Goal: Task Accomplishment & Management: Use online tool/utility

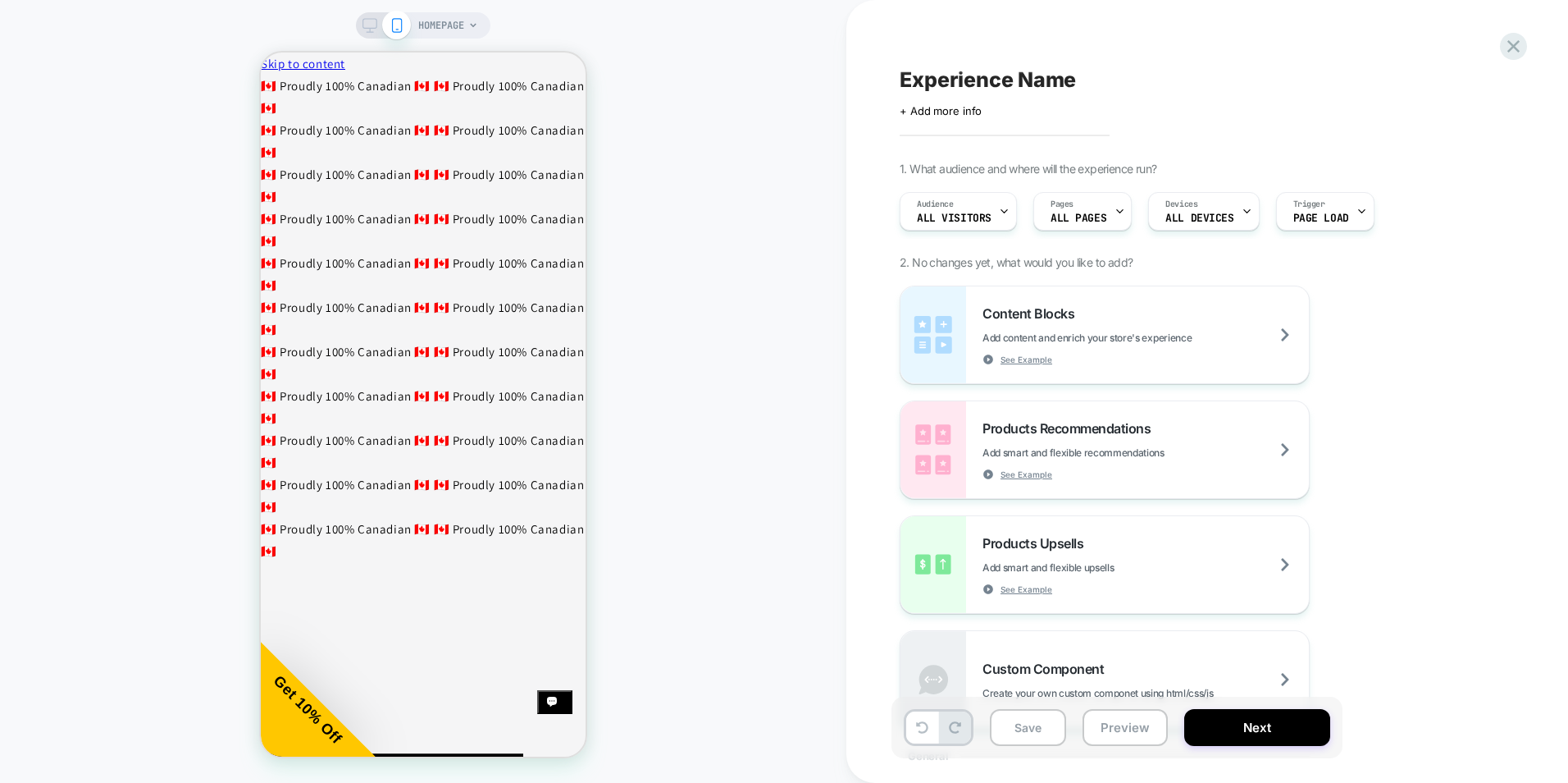
click at [457, 26] on span "HOMEPAGE" at bounding box center [441, 26] width 46 height 27
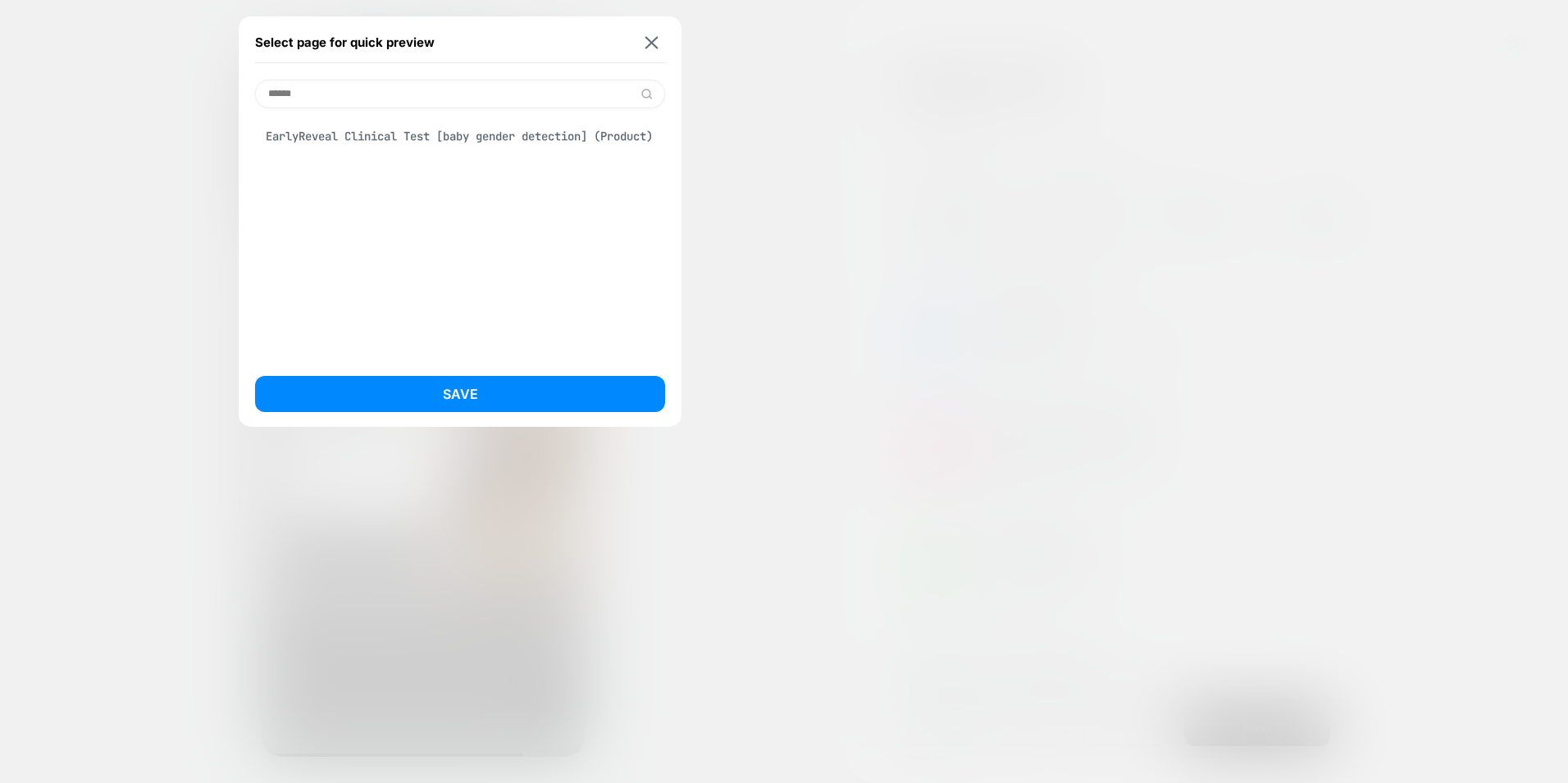
type input "******"
click at [488, 151] on div "EarlyReveal Clinical Test [baby gender detection] (Product)" at bounding box center [460, 136] width 410 height 32
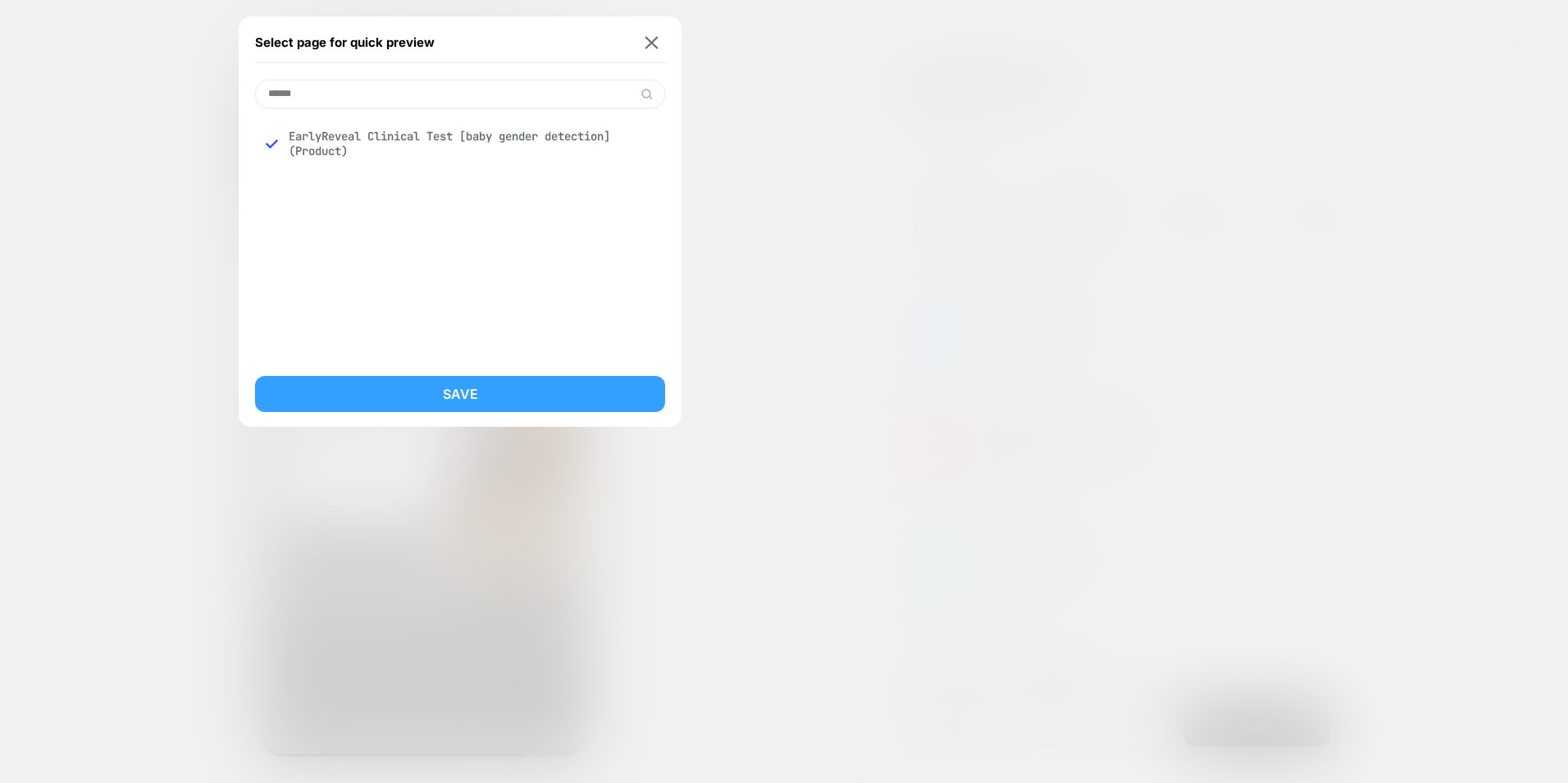
click at [474, 391] on button "Save" at bounding box center [460, 394] width 410 height 36
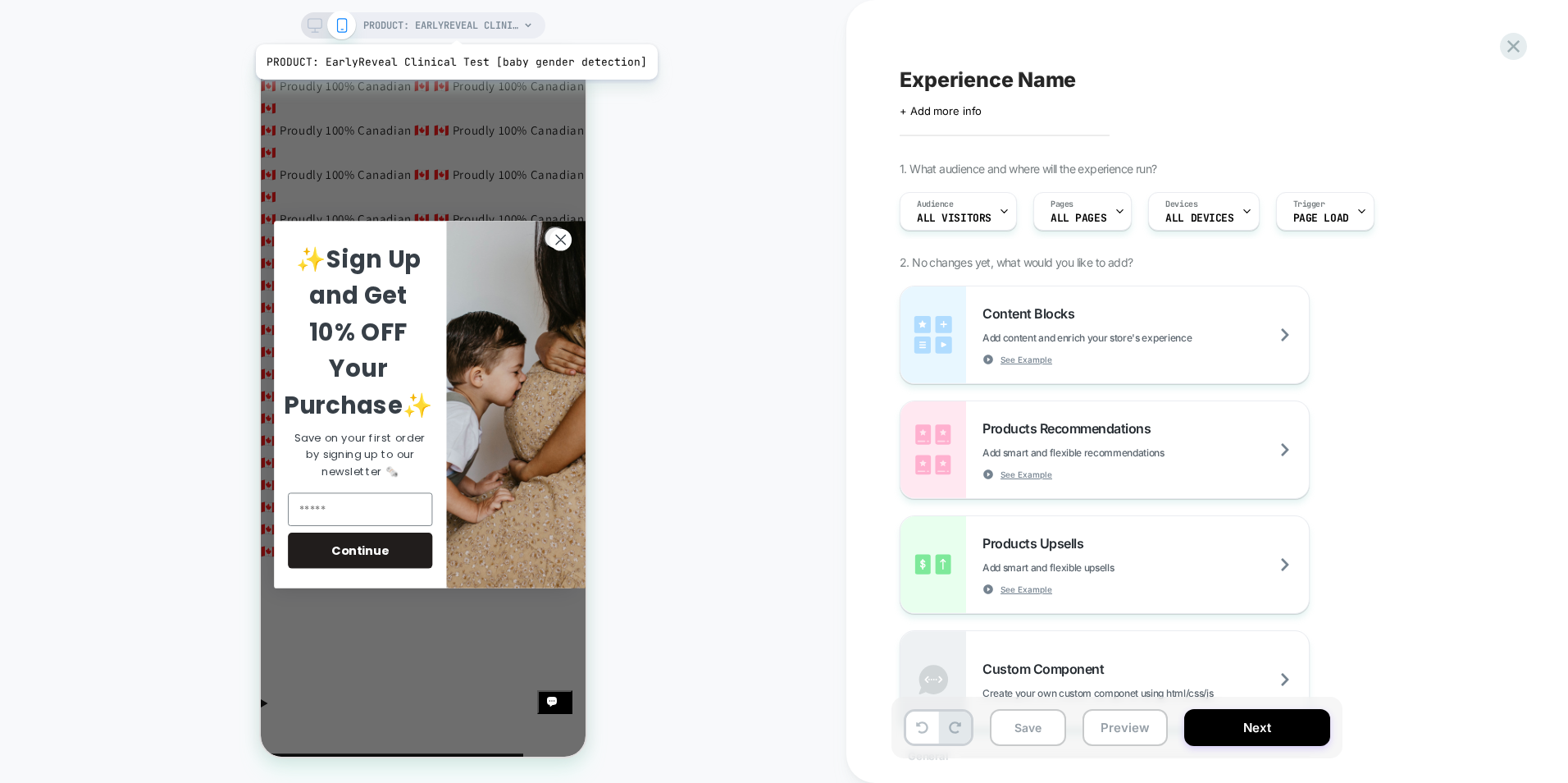
click at [452, 24] on span "PRODUCT: EarlyReveal Clinical Test [baby gender detection]" at bounding box center [441, 26] width 156 height 27
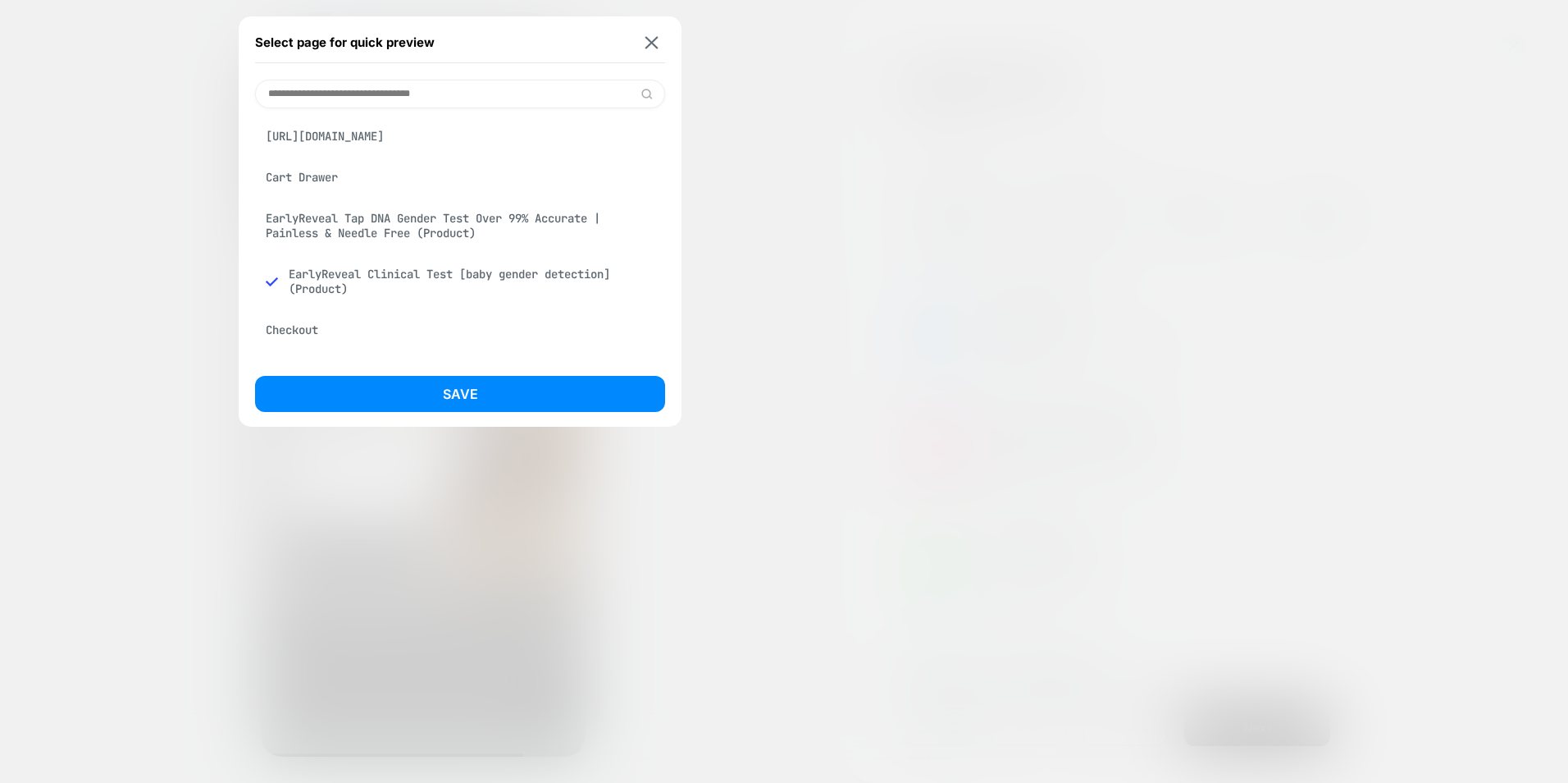
click at [433, 145] on div "[URL][DOMAIN_NAME]" at bounding box center [460, 136] width 410 height 32
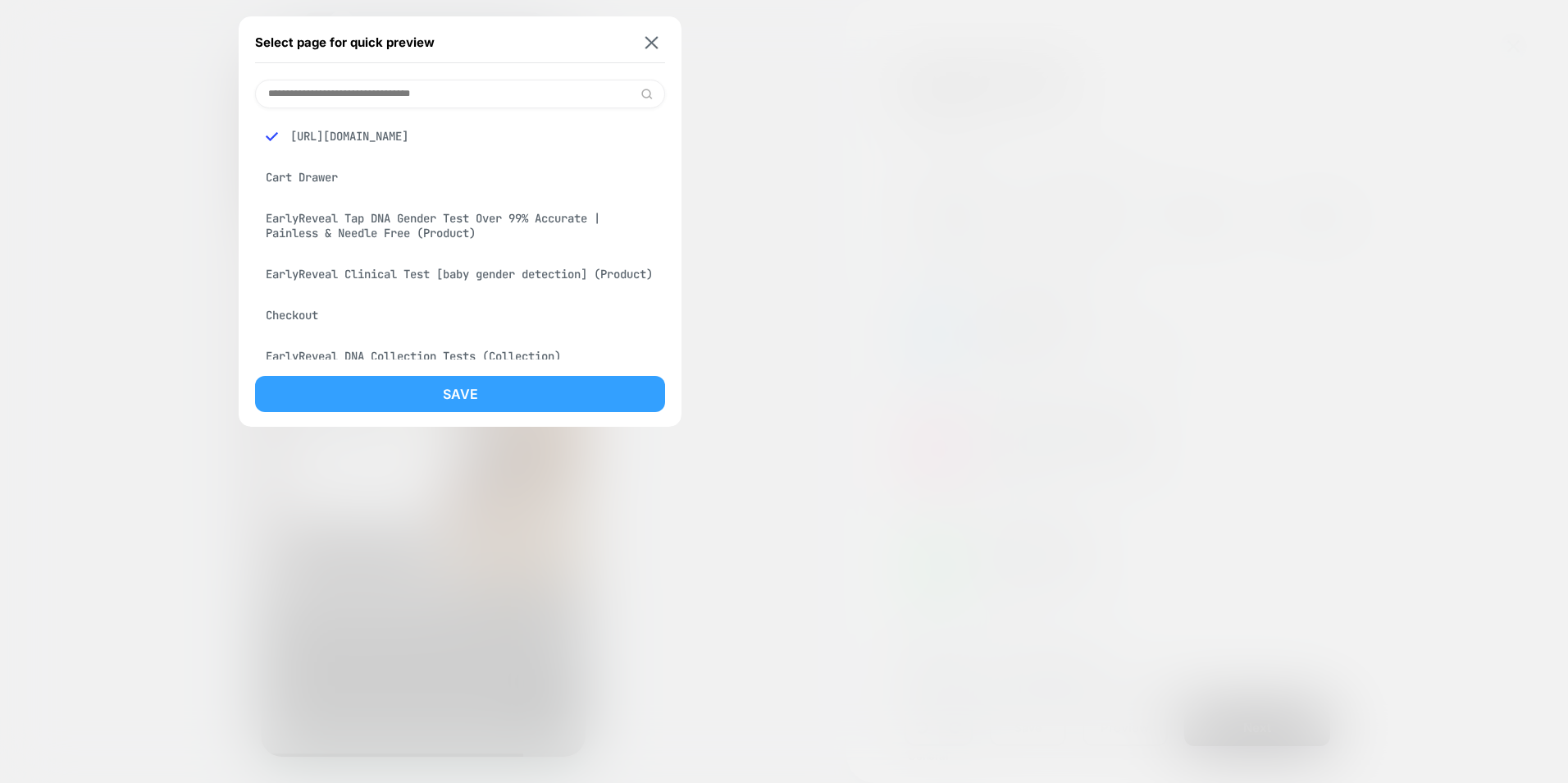
click at [560, 395] on button "Save" at bounding box center [460, 394] width 410 height 36
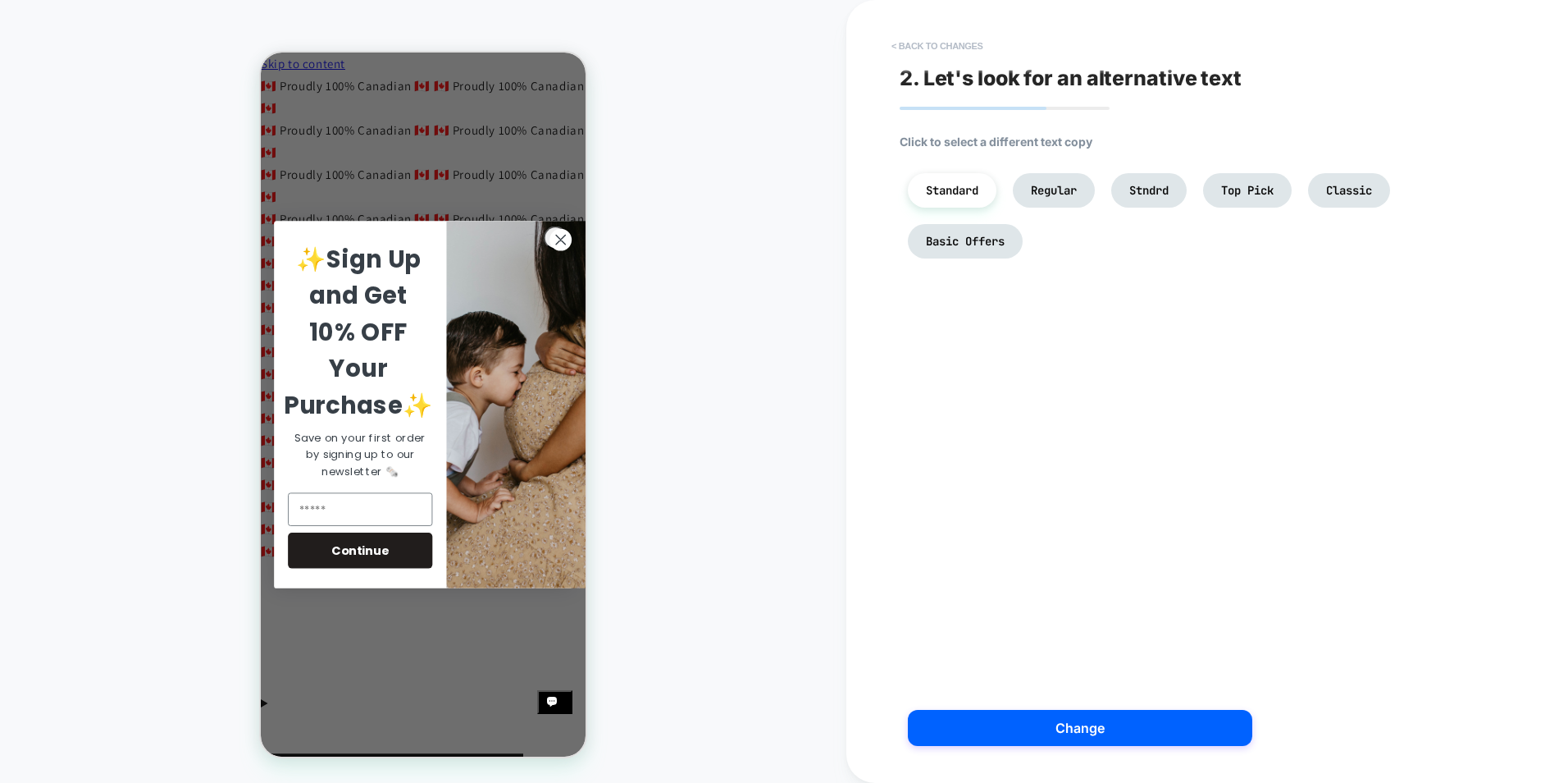
click at [962, 45] on button "< Back to changes" at bounding box center [937, 46] width 108 height 27
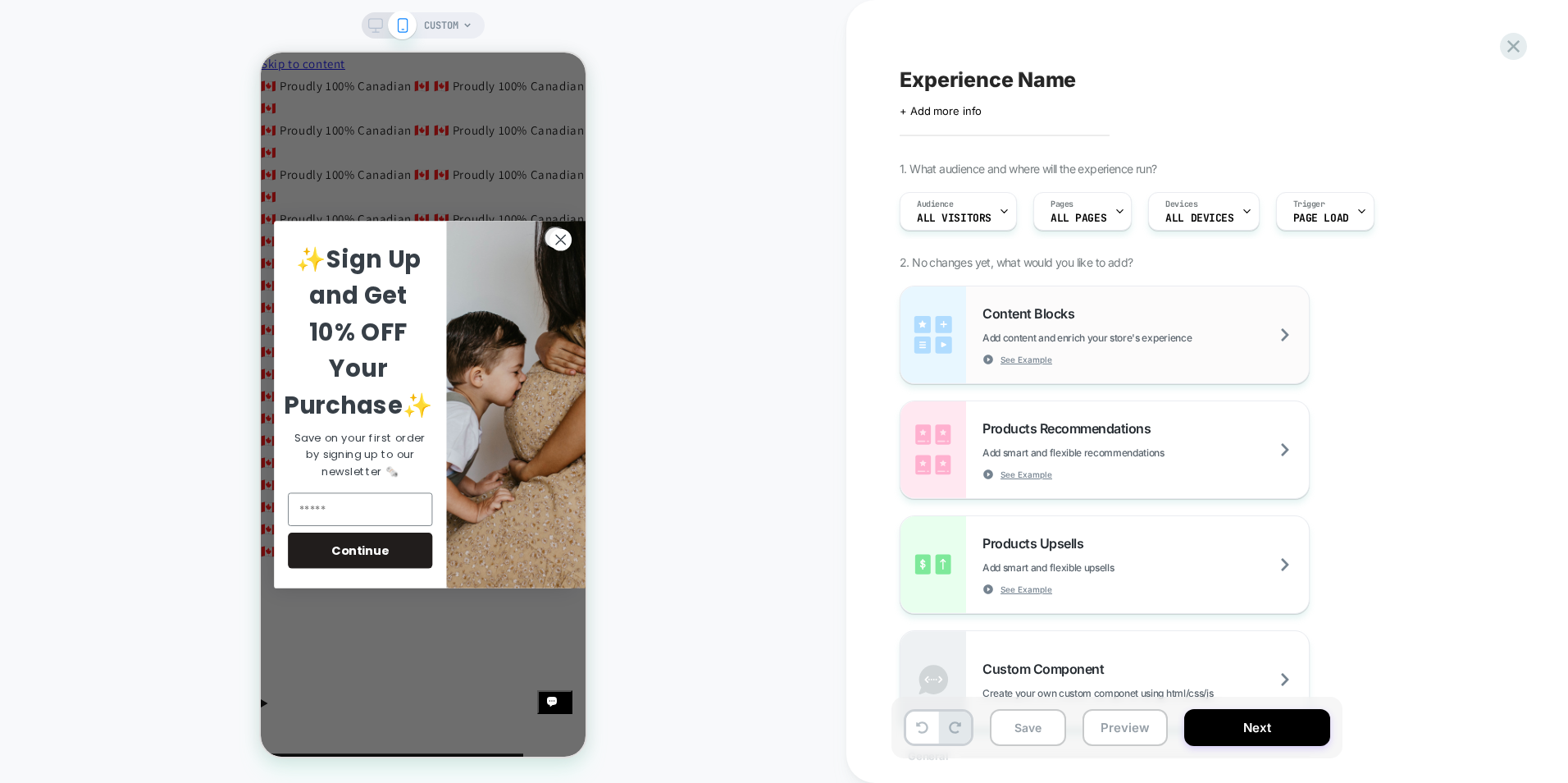
click at [1114, 323] on div "Content Blocks Add content and enrich your store's experience See Example" at bounding box center [1146, 335] width 326 height 60
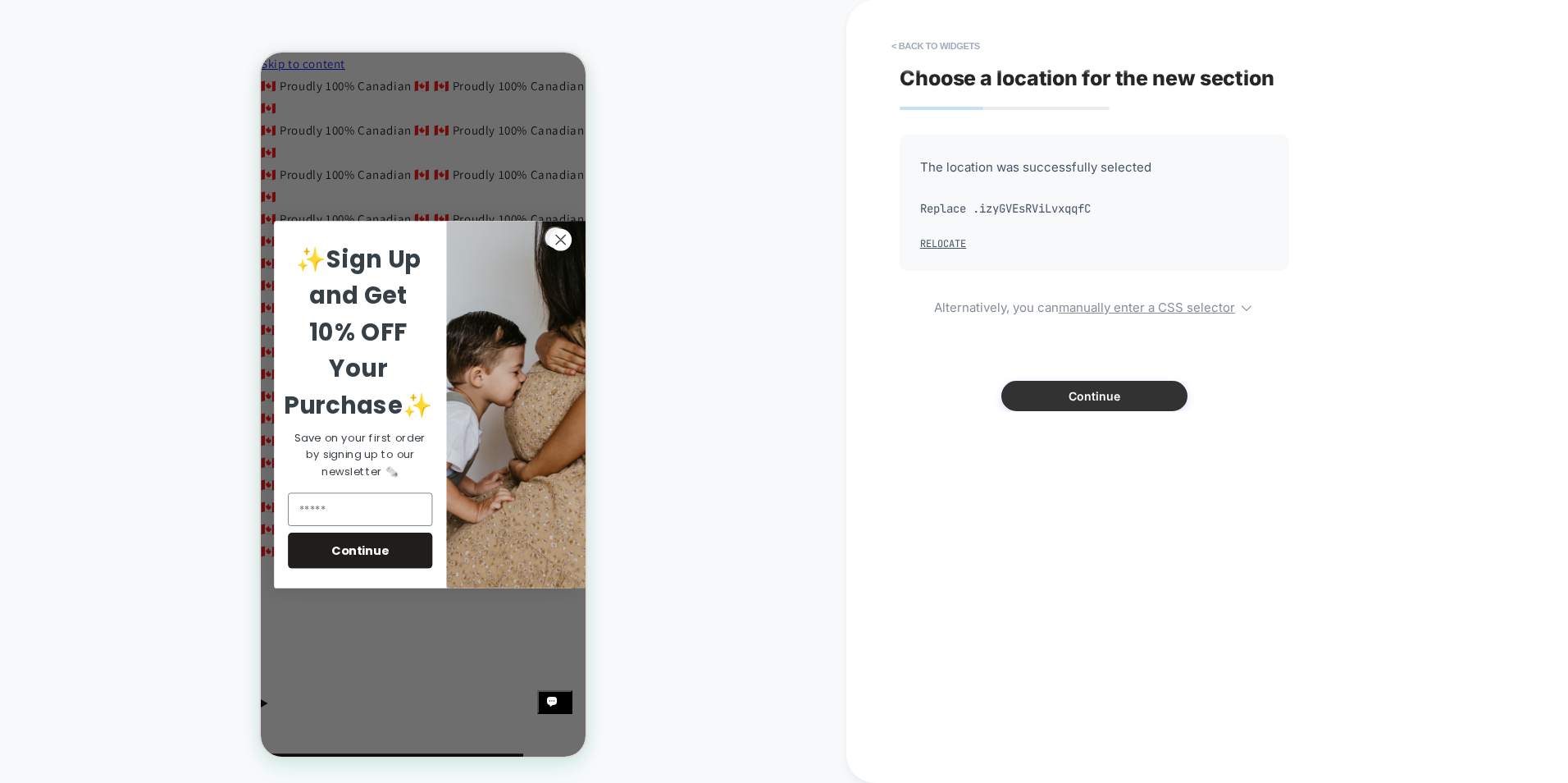
click at [1042, 394] on button "Continue" at bounding box center [1094, 396] width 186 height 31
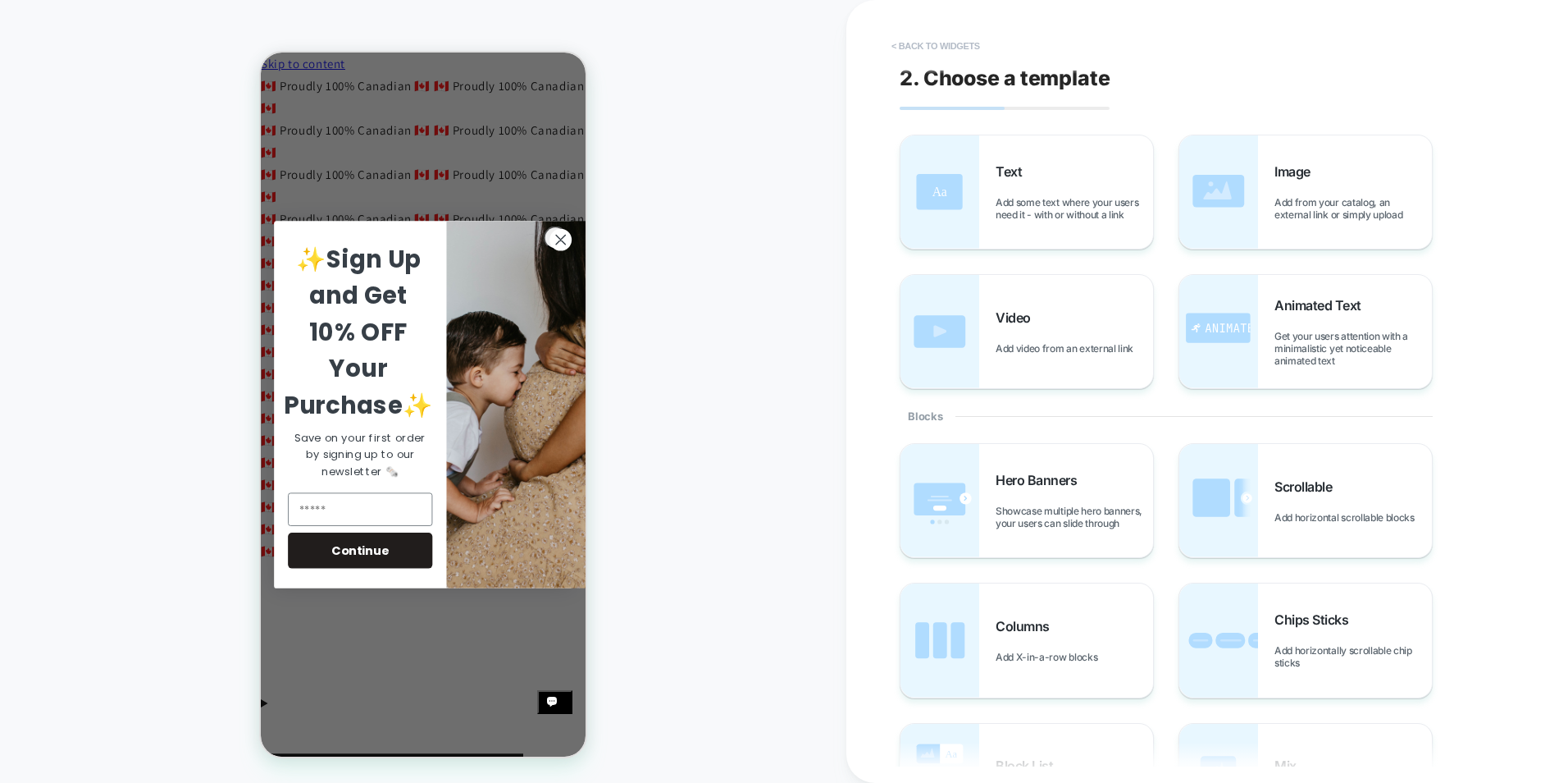
click at [900, 44] on button "< Back to widgets" at bounding box center [936, 46] width 105 height 27
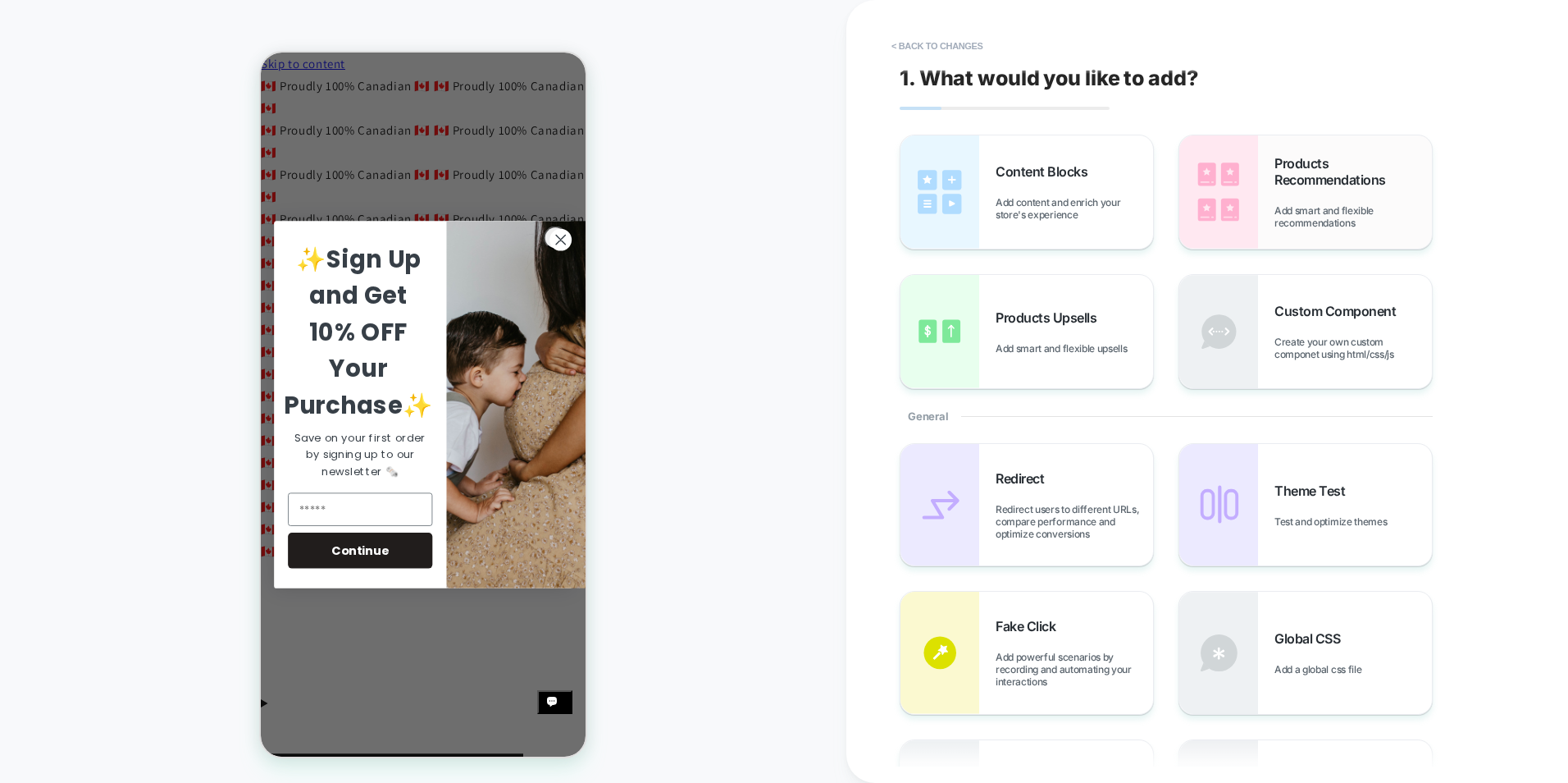
click at [1307, 202] on div "Products Recommendations Add smart and flexible recommendations" at bounding box center [1352, 191] width 157 height 74
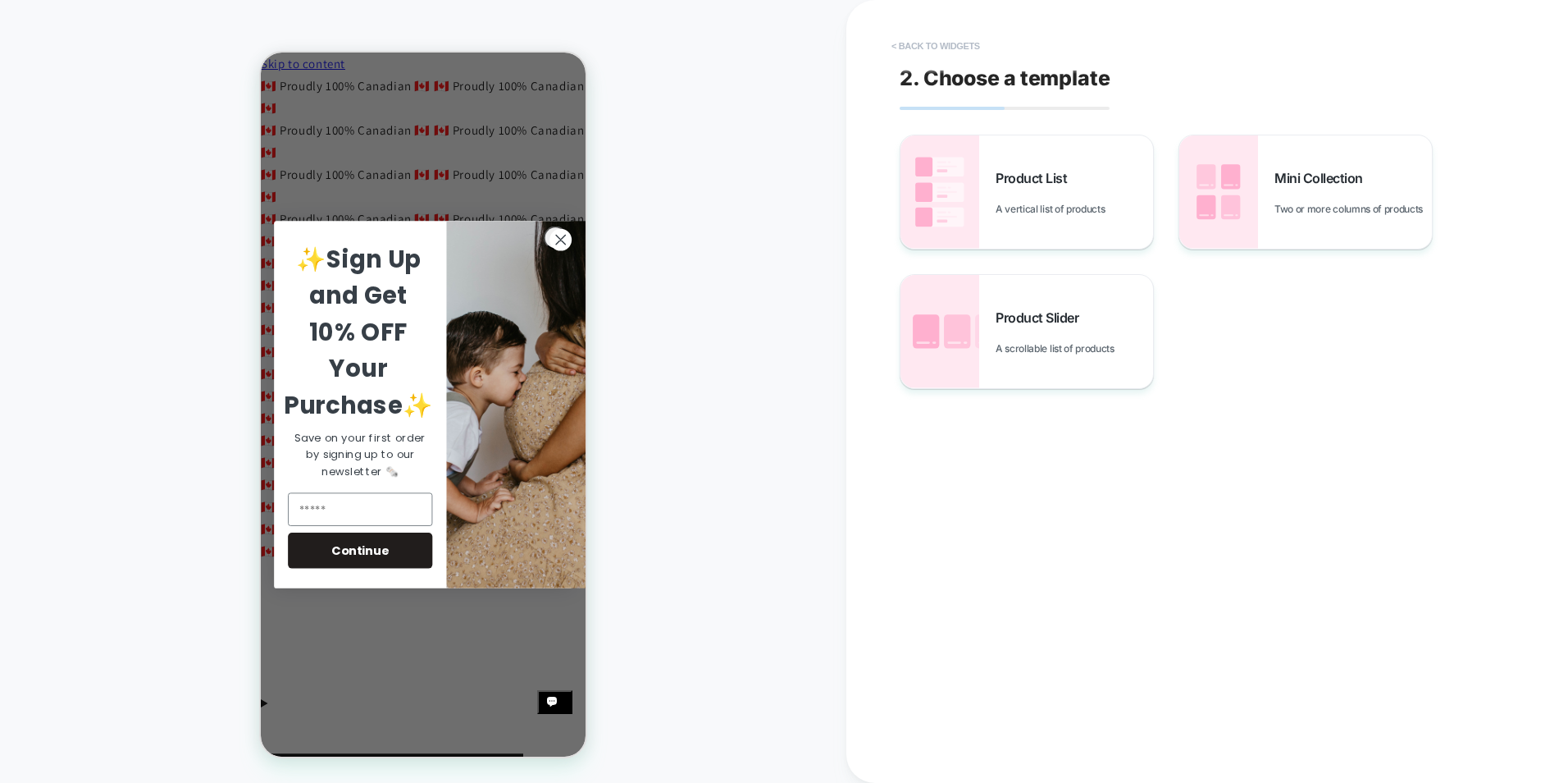
click at [919, 50] on button "< Back to widgets" at bounding box center [936, 46] width 105 height 27
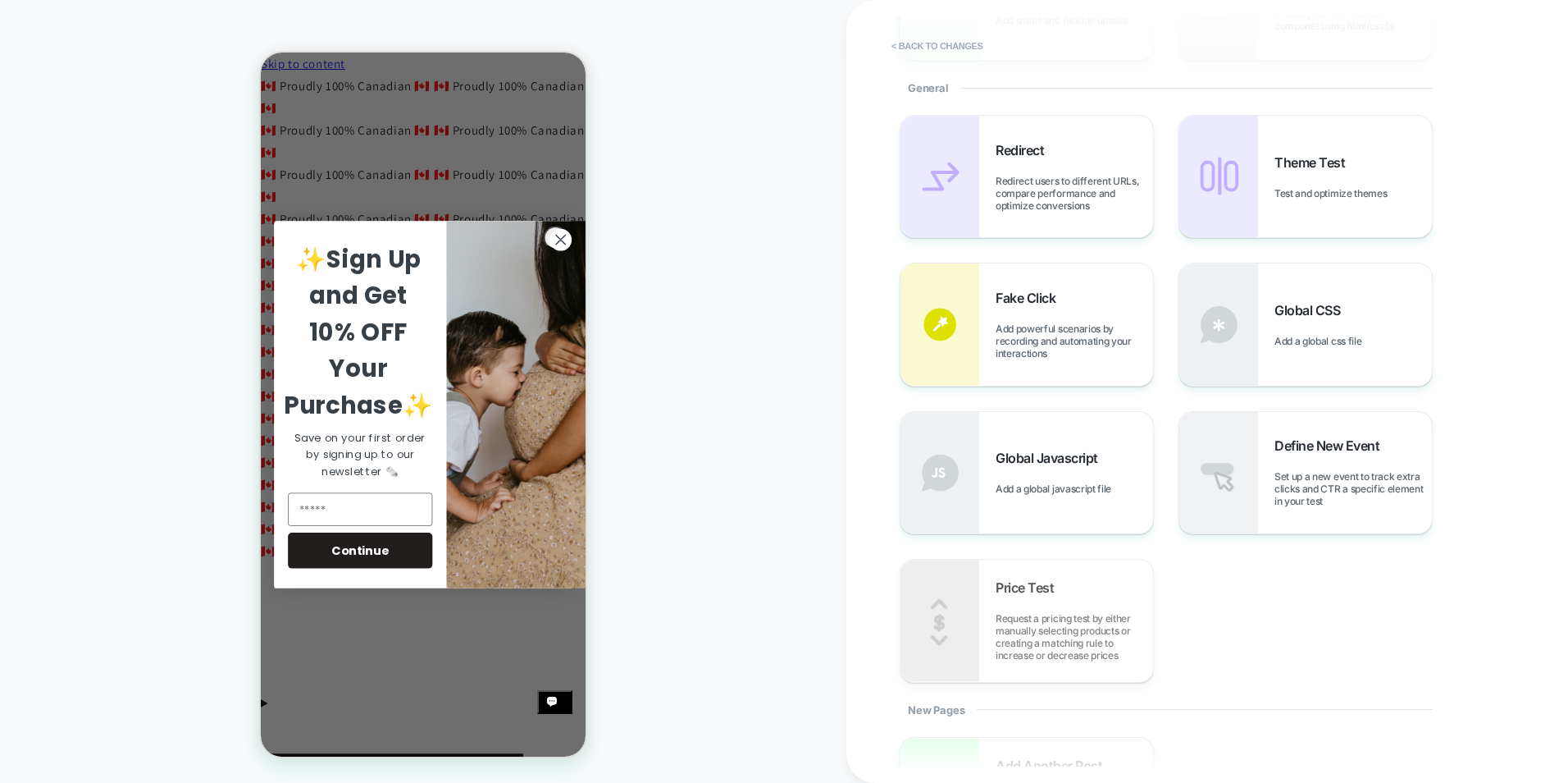
scroll to position [411, 0]
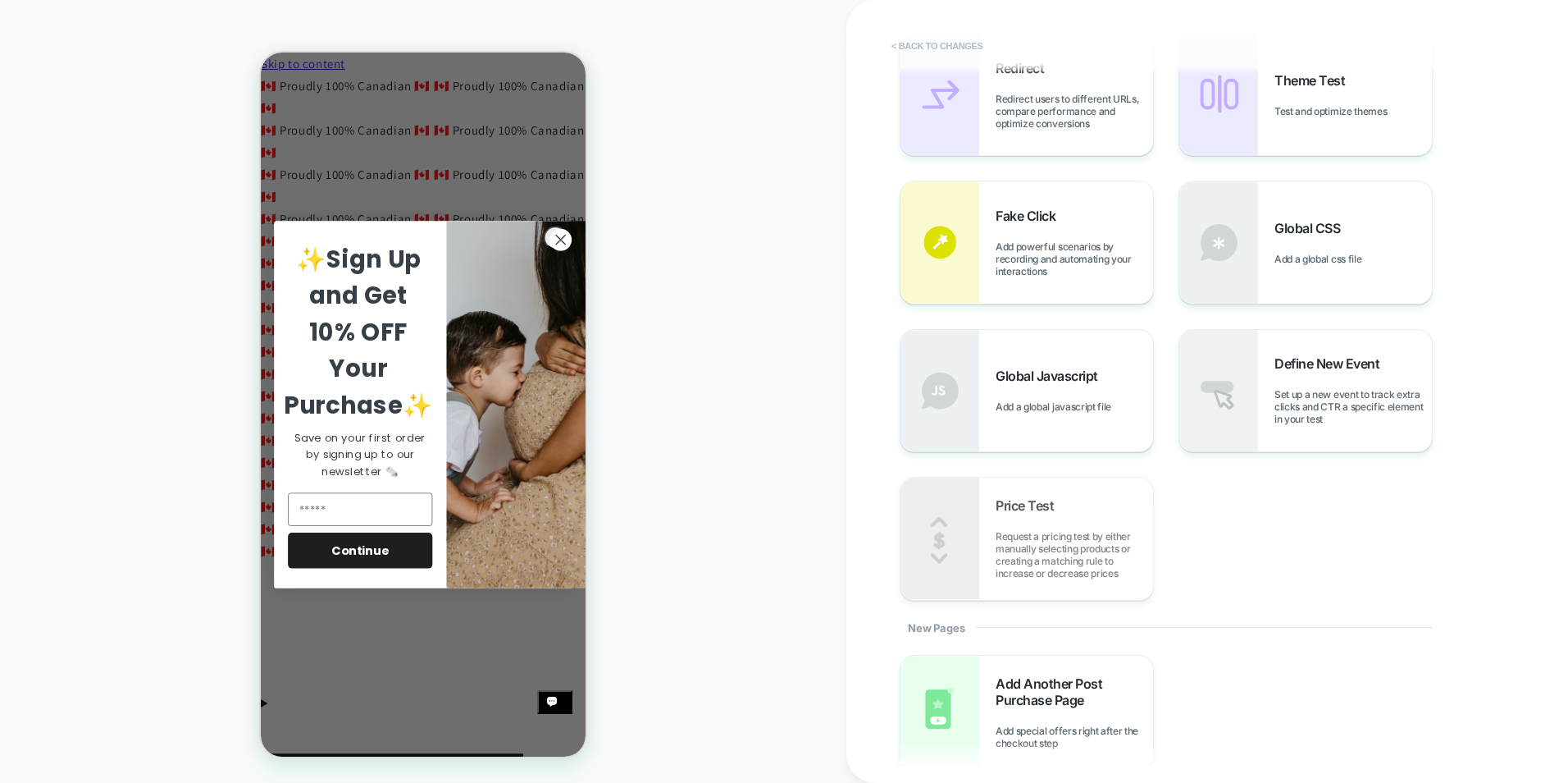
click at [914, 38] on button "< Back to changes" at bounding box center [937, 46] width 108 height 27
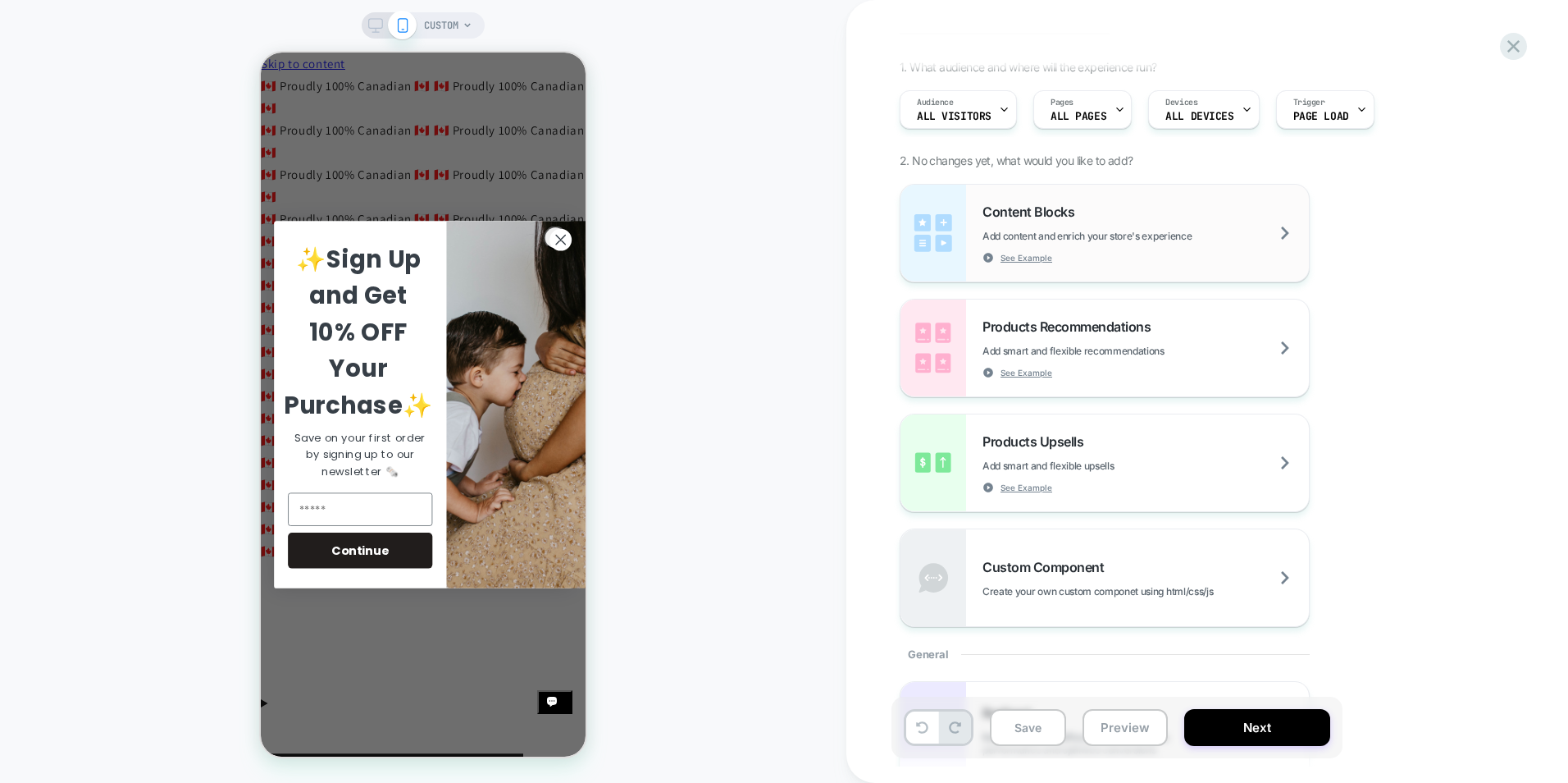
scroll to position [0, 0]
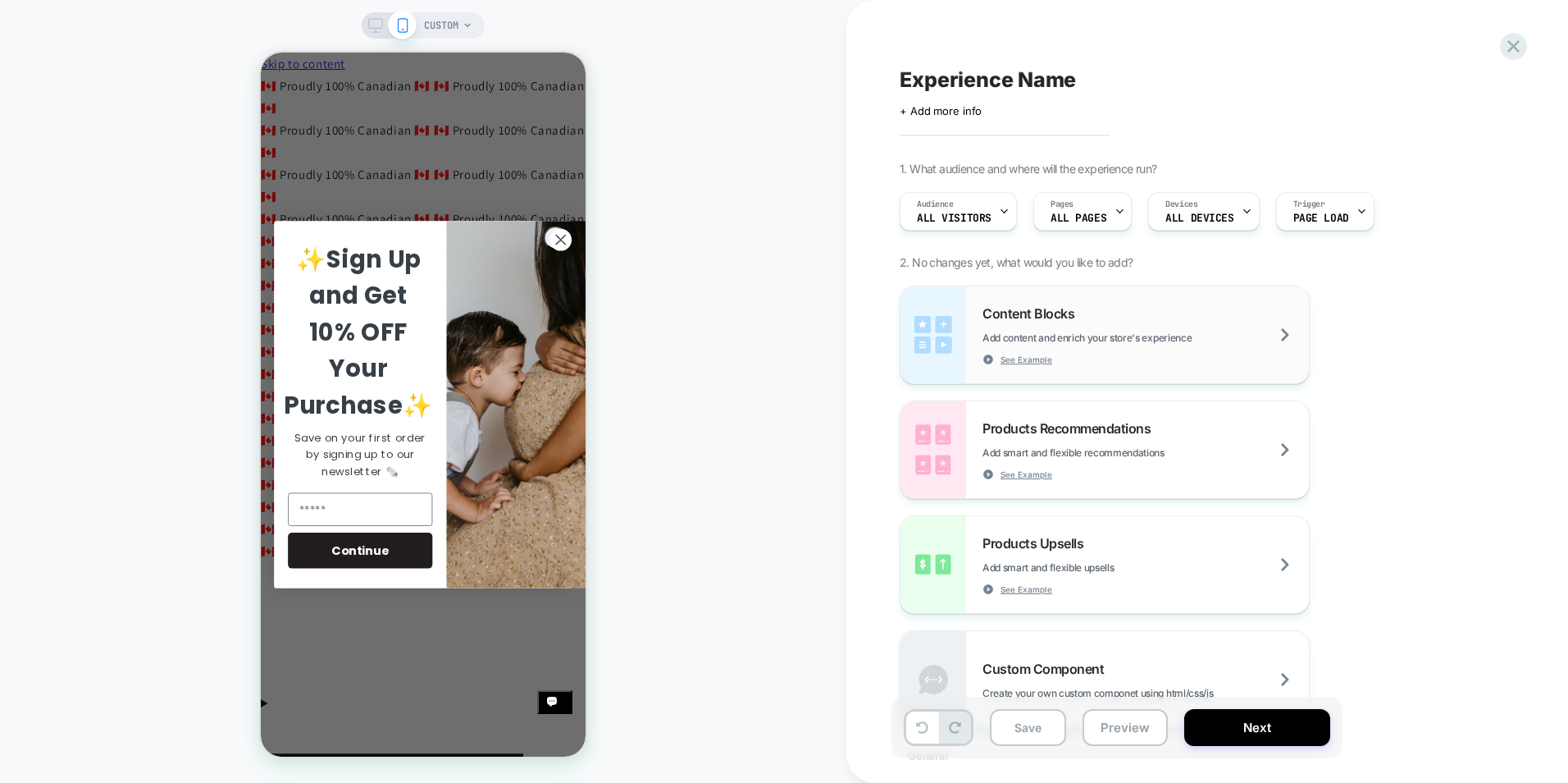
click at [1046, 346] on div "Content Blocks Add content and enrich your store's experience See Example" at bounding box center [1146, 335] width 326 height 60
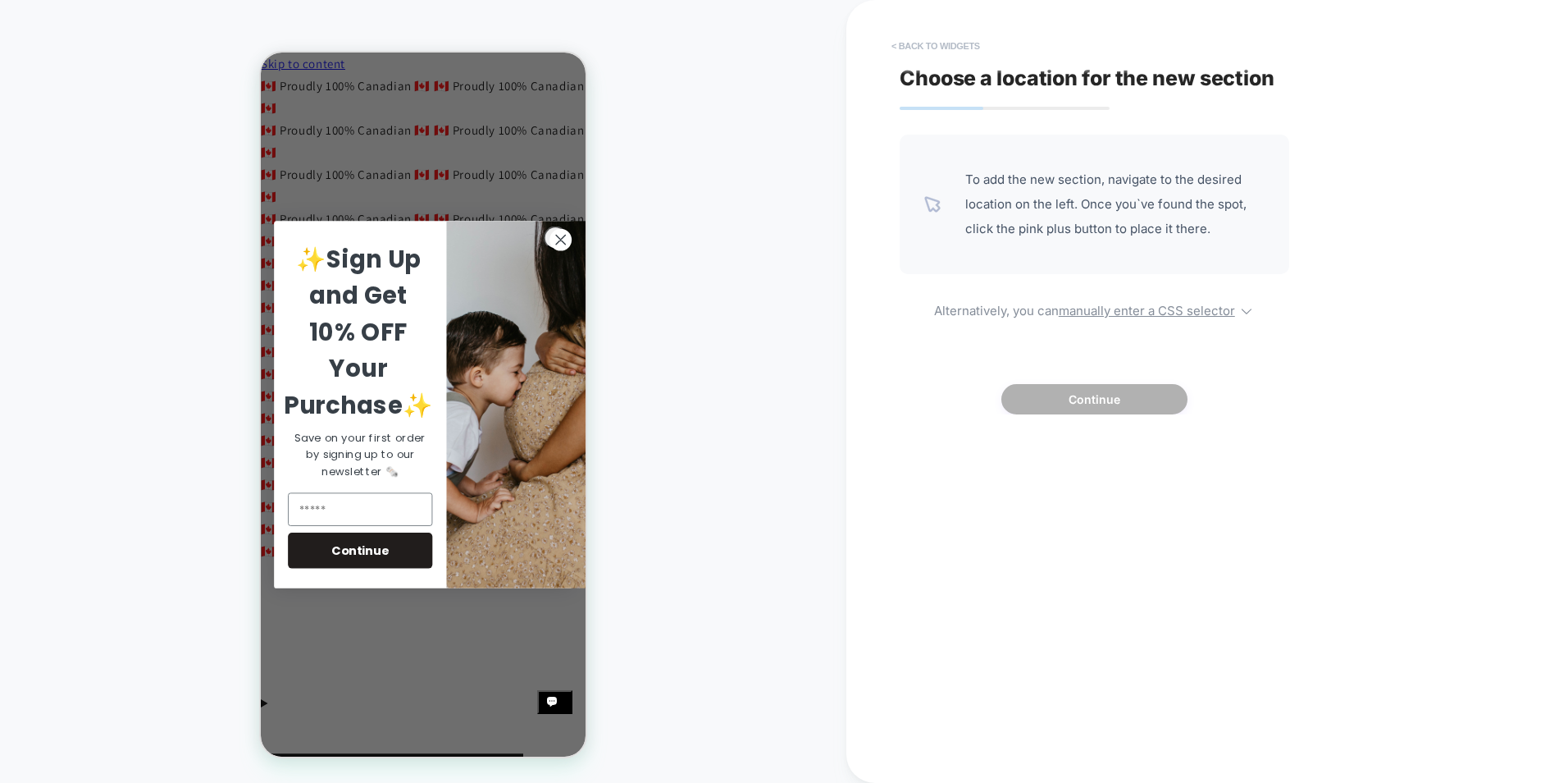
click at [918, 50] on button "< Back to widgets" at bounding box center [936, 46] width 105 height 27
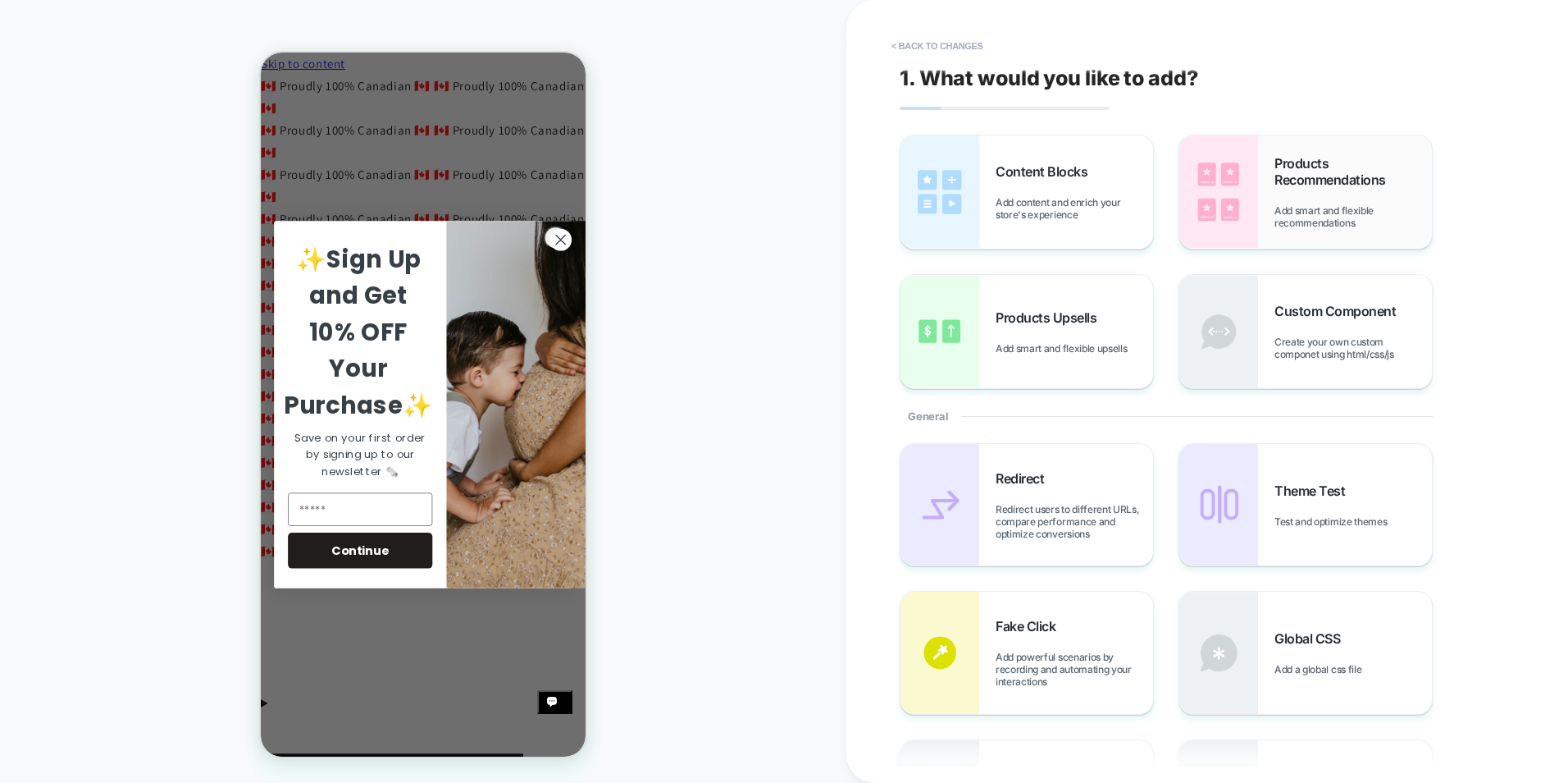
click at [1298, 207] on span "Add smart and flexible recommendations" at bounding box center [1352, 217] width 157 height 25
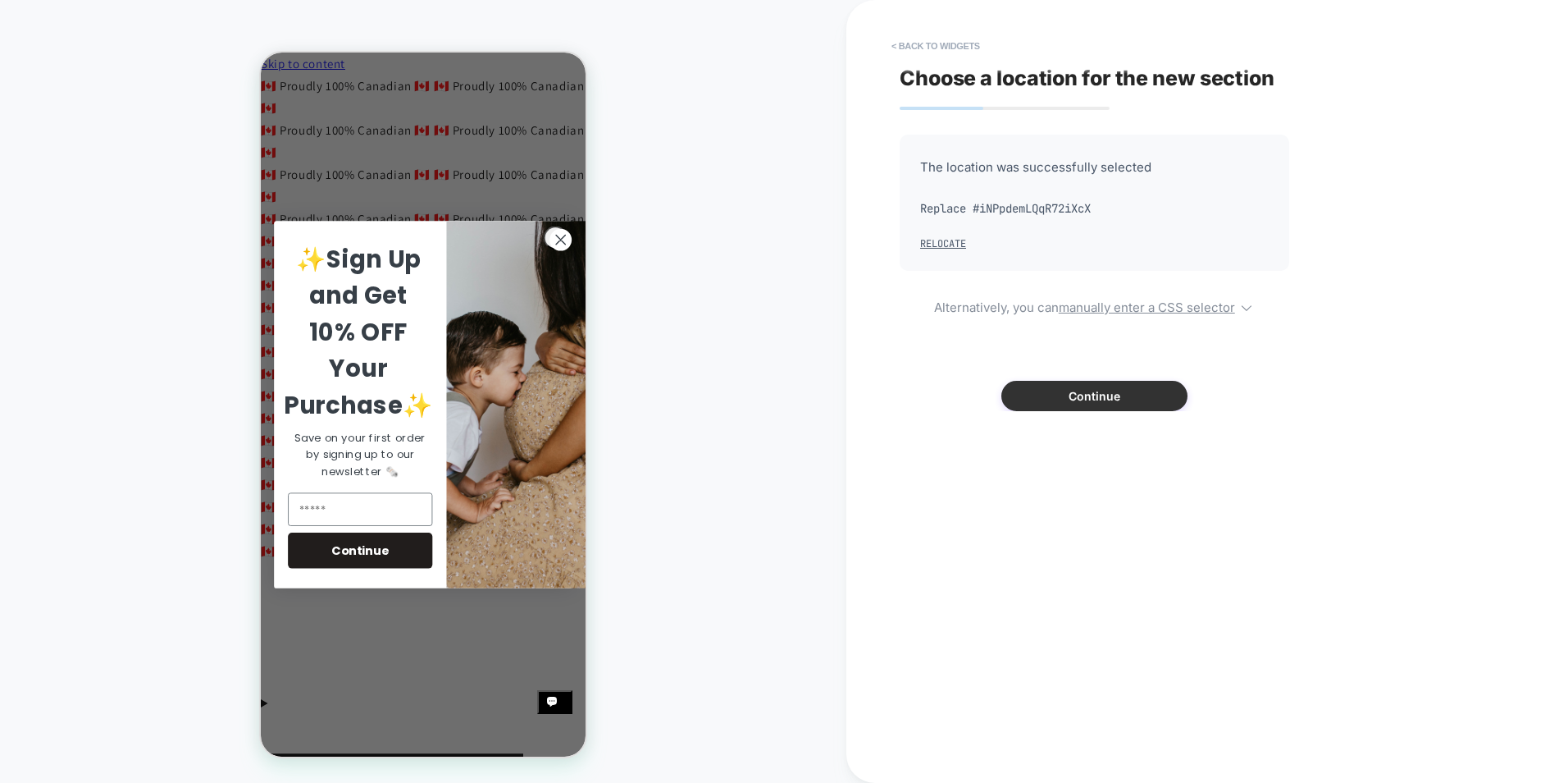
click at [1116, 394] on button "Continue" at bounding box center [1094, 396] width 186 height 31
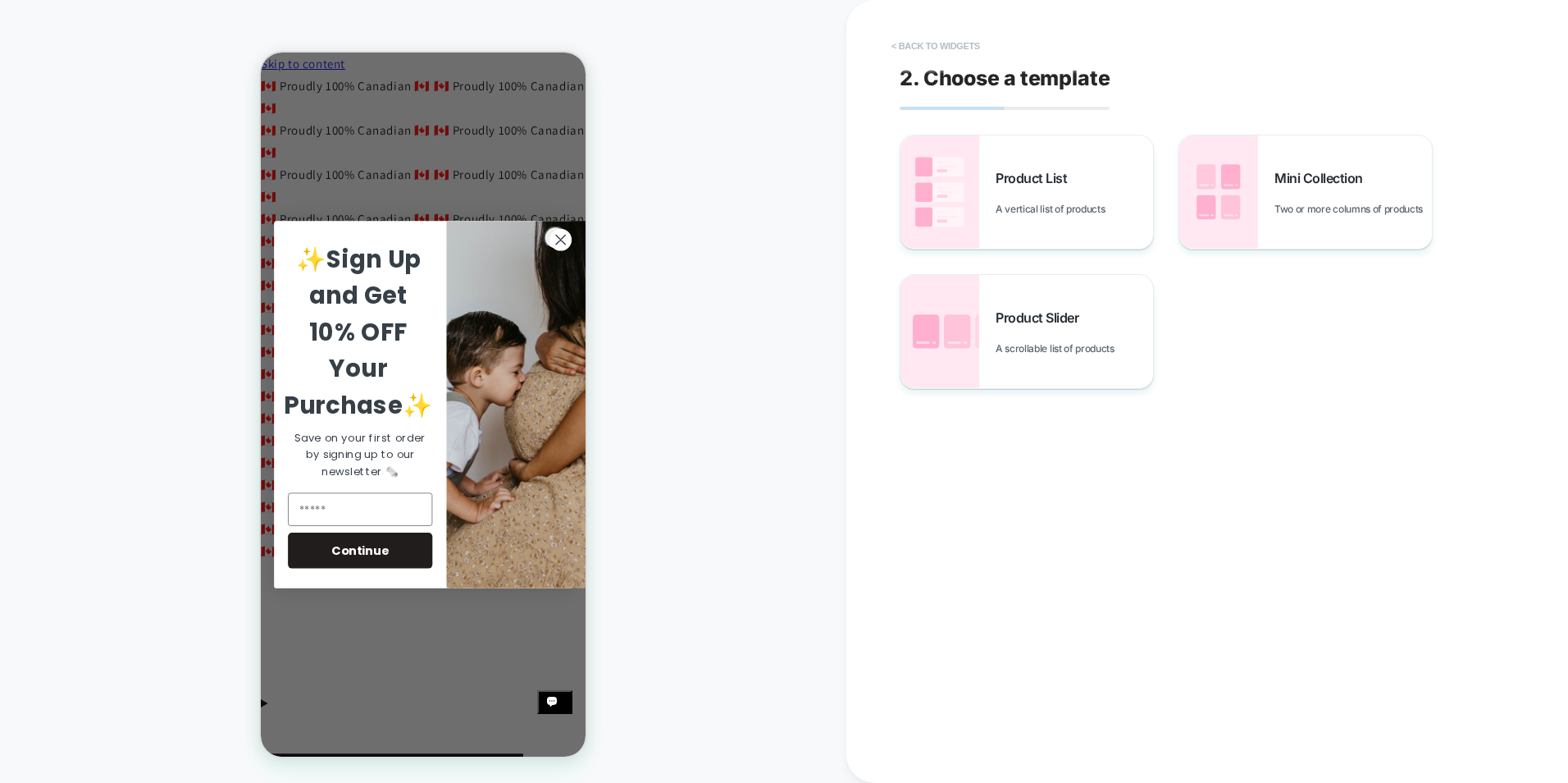
click at [930, 44] on button "< Back to widgets" at bounding box center [936, 46] width 105 height 27
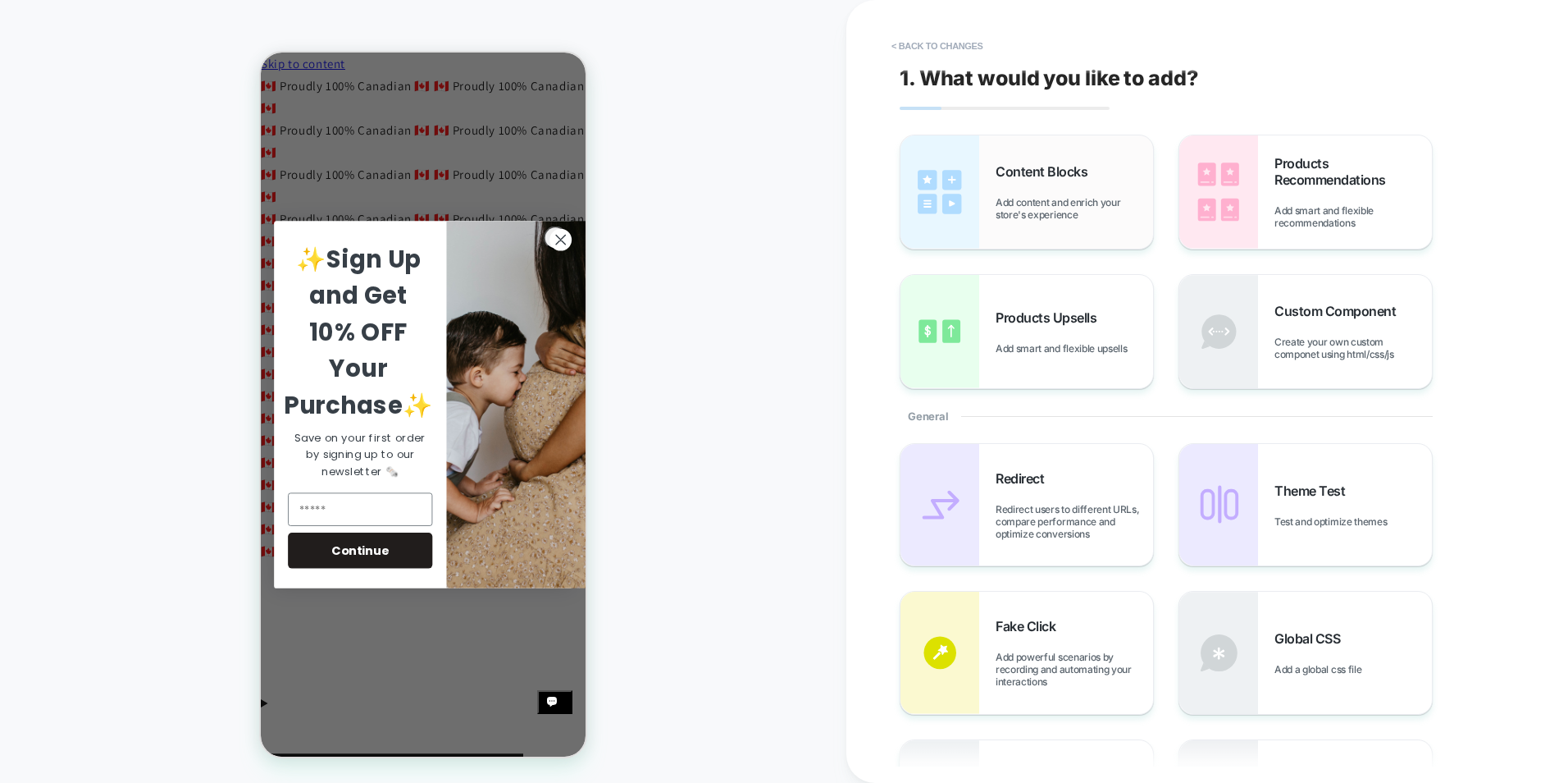
click at [1077, 184] on div "Content Blocks Add content and enrich your store's experience" at bounding box center [1074, 192] width 157 height 57
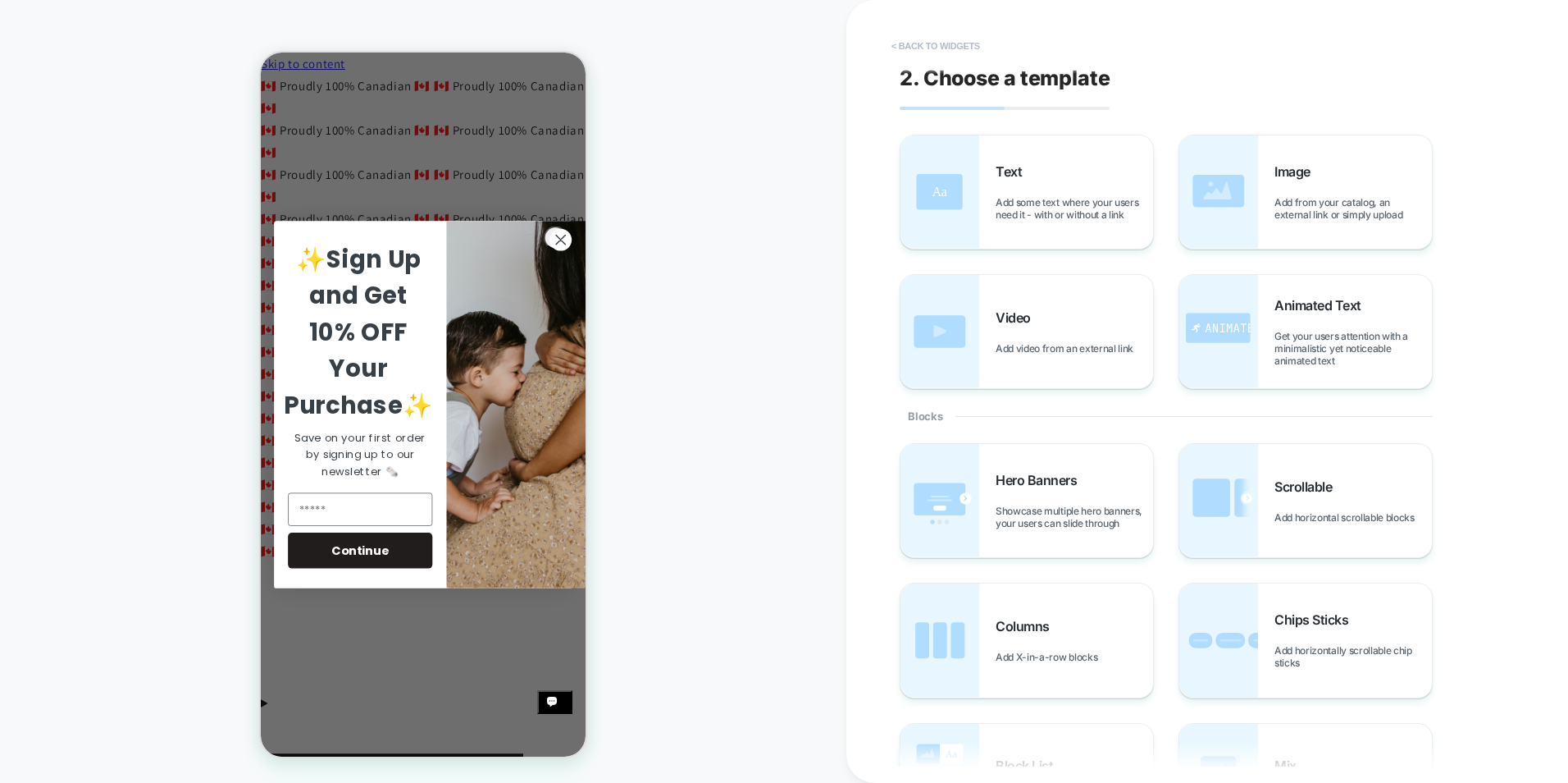
click at [958, 45] on button "< Back to widgets" at bounding box center [936, 46] width 105 height 27
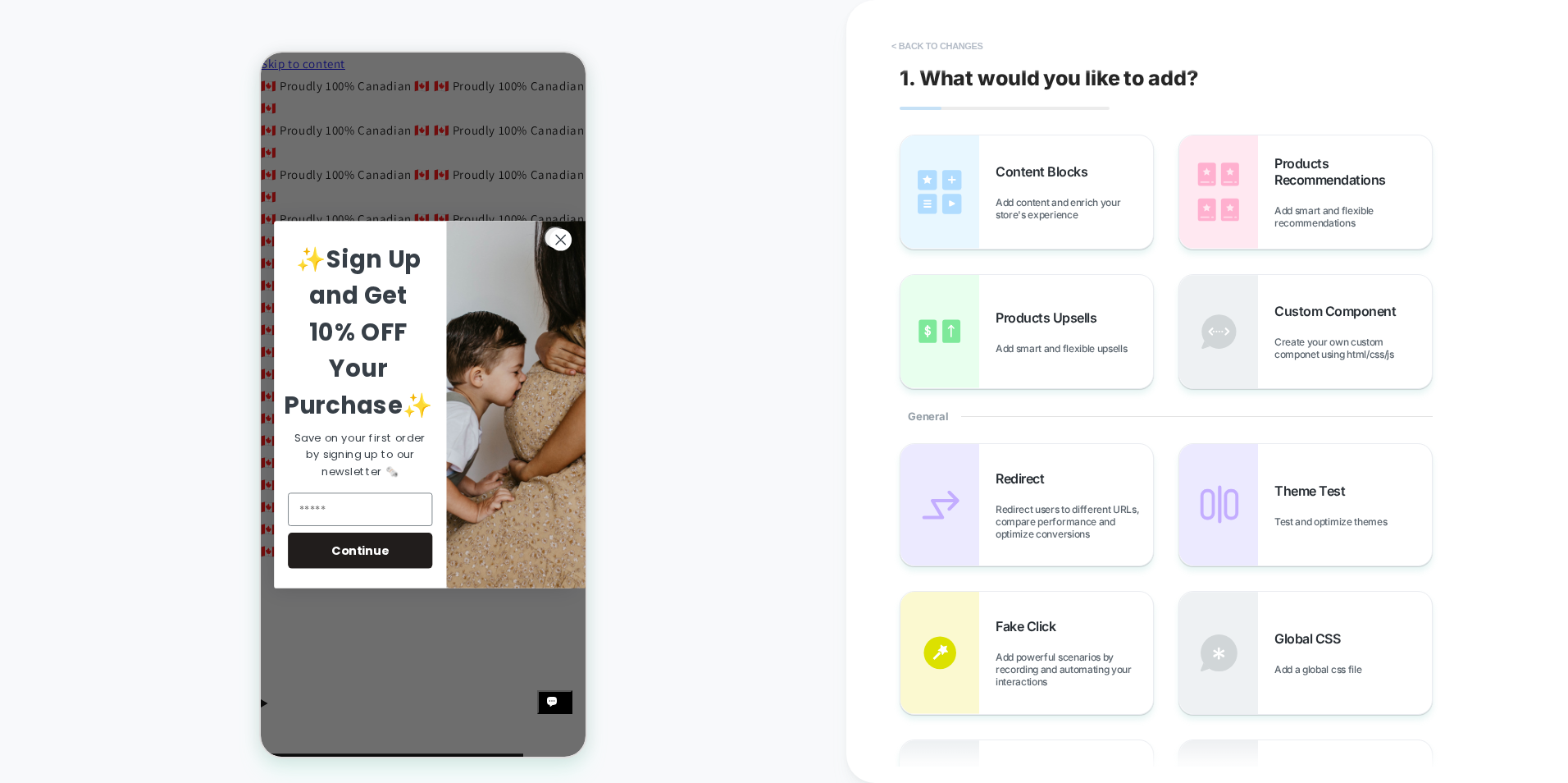
click at [896, 50] on button "< Back to changes" at bounding box center [937, 46] width 108 height 27
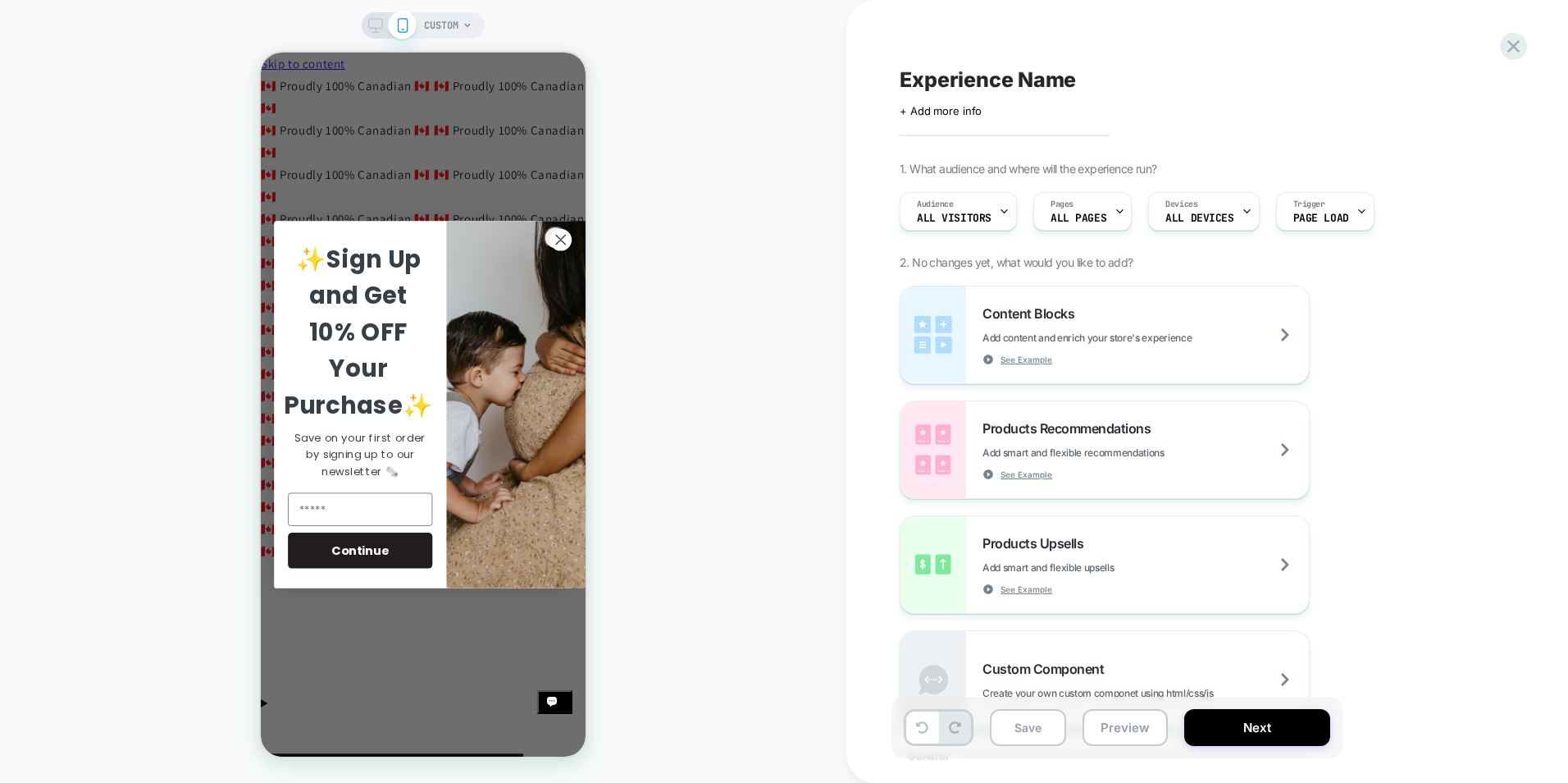
click at [1528, 38] on div "Experience Name Click to edit experience details + Add more info 1. What audien…" at bounding box center [1207, 392] width 721 height 783
click at [1511, 44] on icon at bounding box center [1514, 46] width 12 height 12
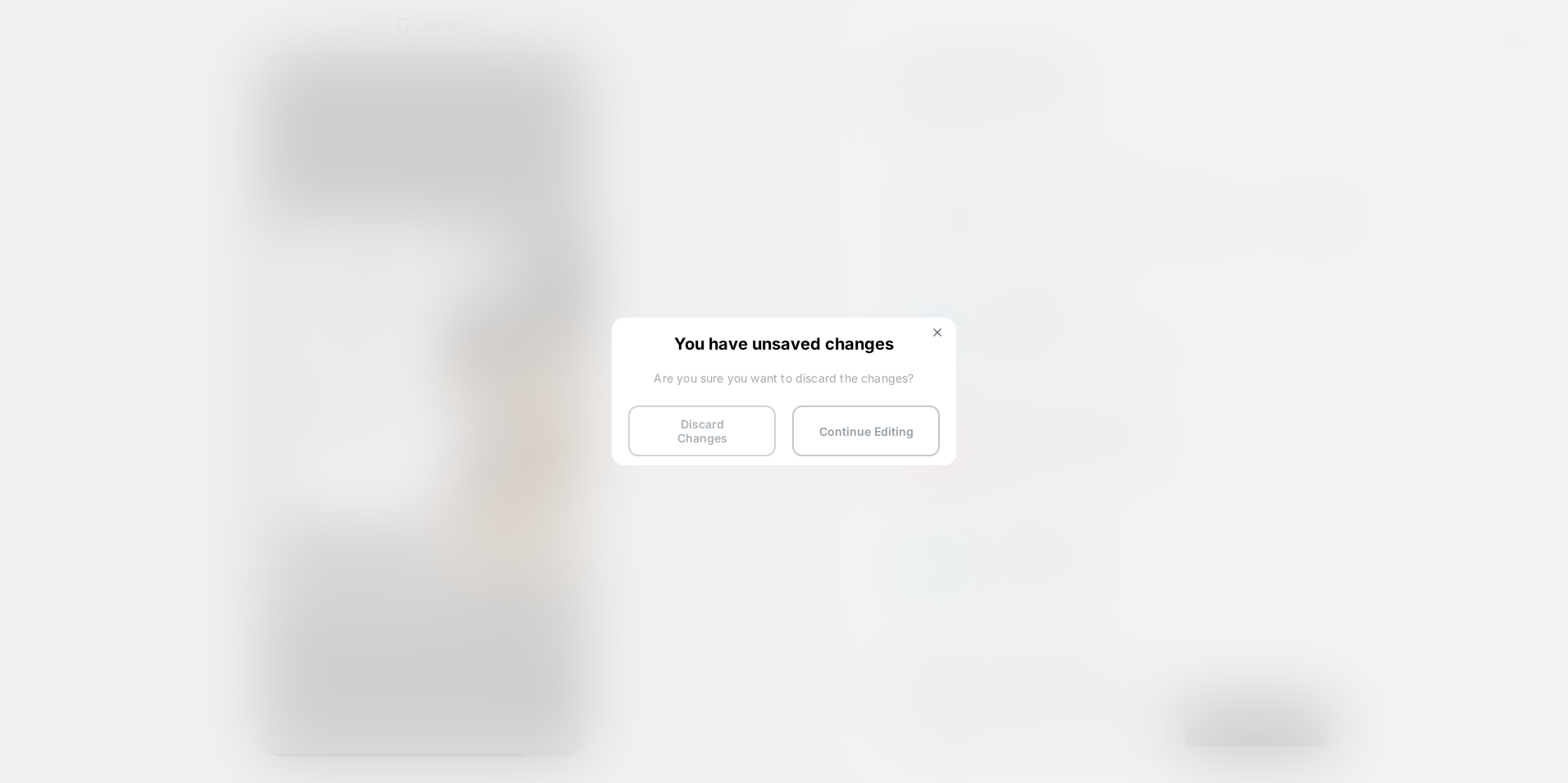
click at [722, 419] on button "Discard Changes" at bounding box center [701, 431] width 148 height 51
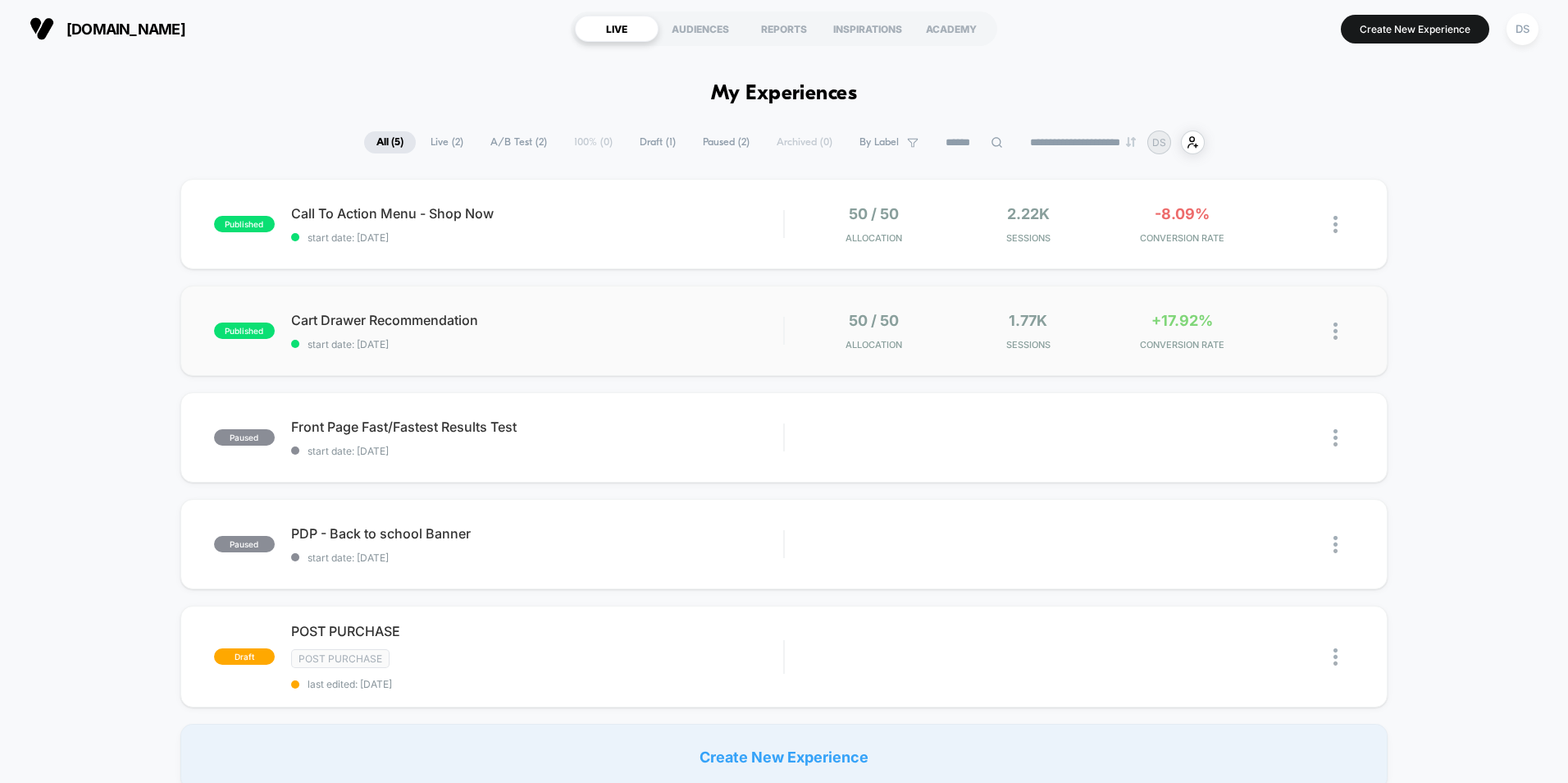
click at [1179, 307] on div "published Cart Drawer Recommendation start date: [DATE] 50 / 50 Allocation 1.77…" at bounding box center [784, 330] width 1207 height 91
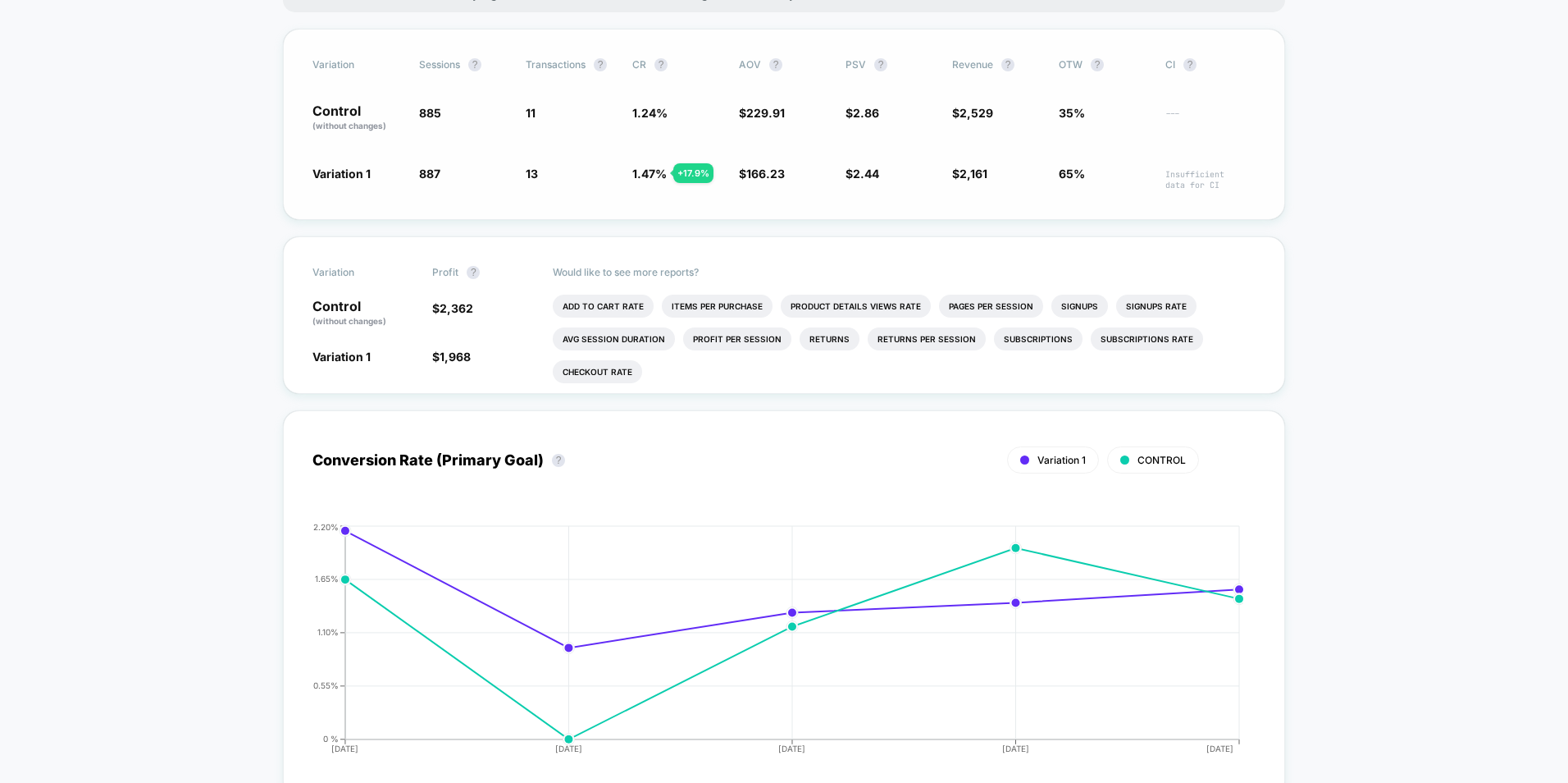
scroll to position [411, 0]
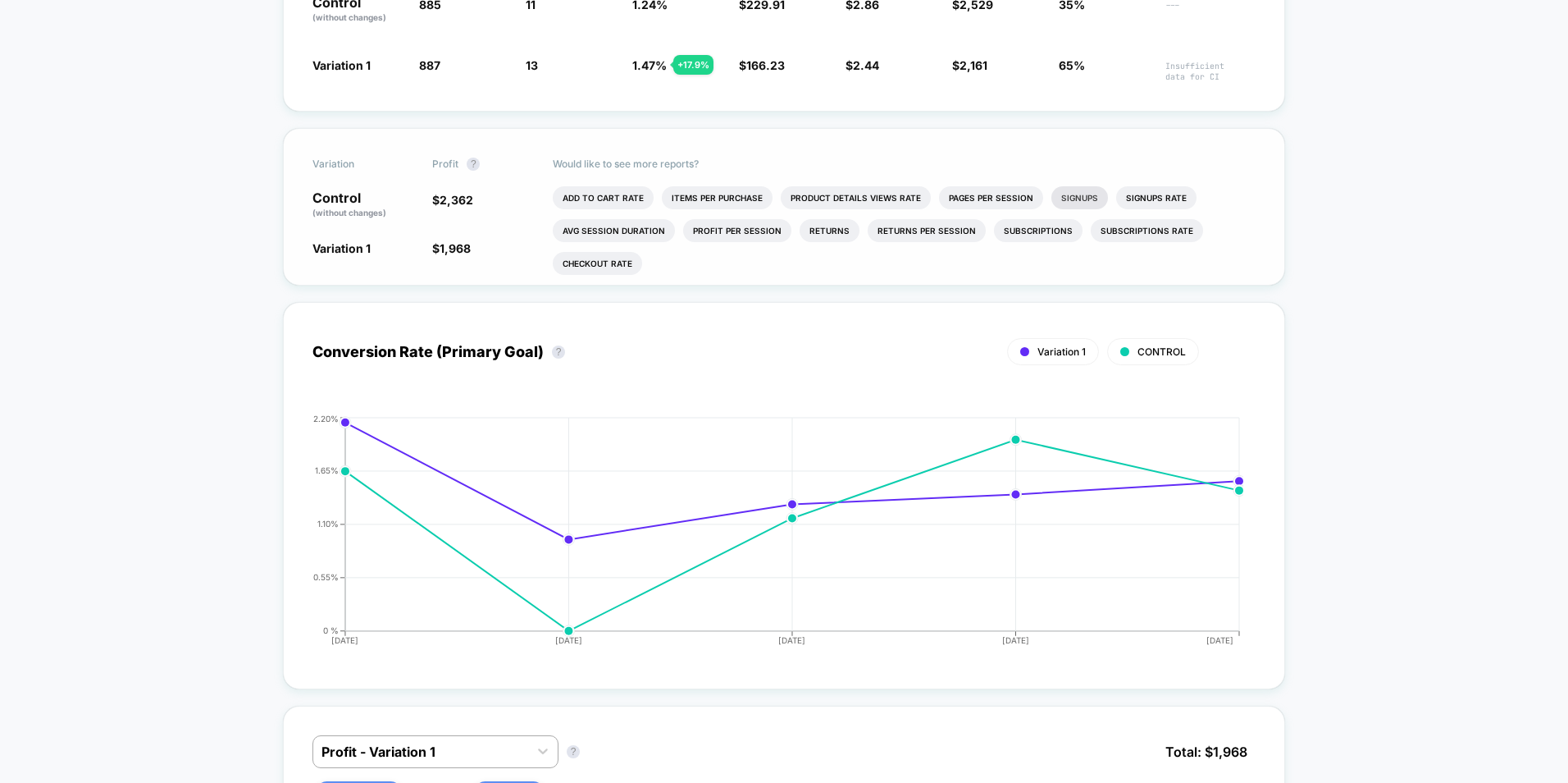
click at [1077, 198] on li "Signups" at bounding box center [1079, 198] width 56 height 23
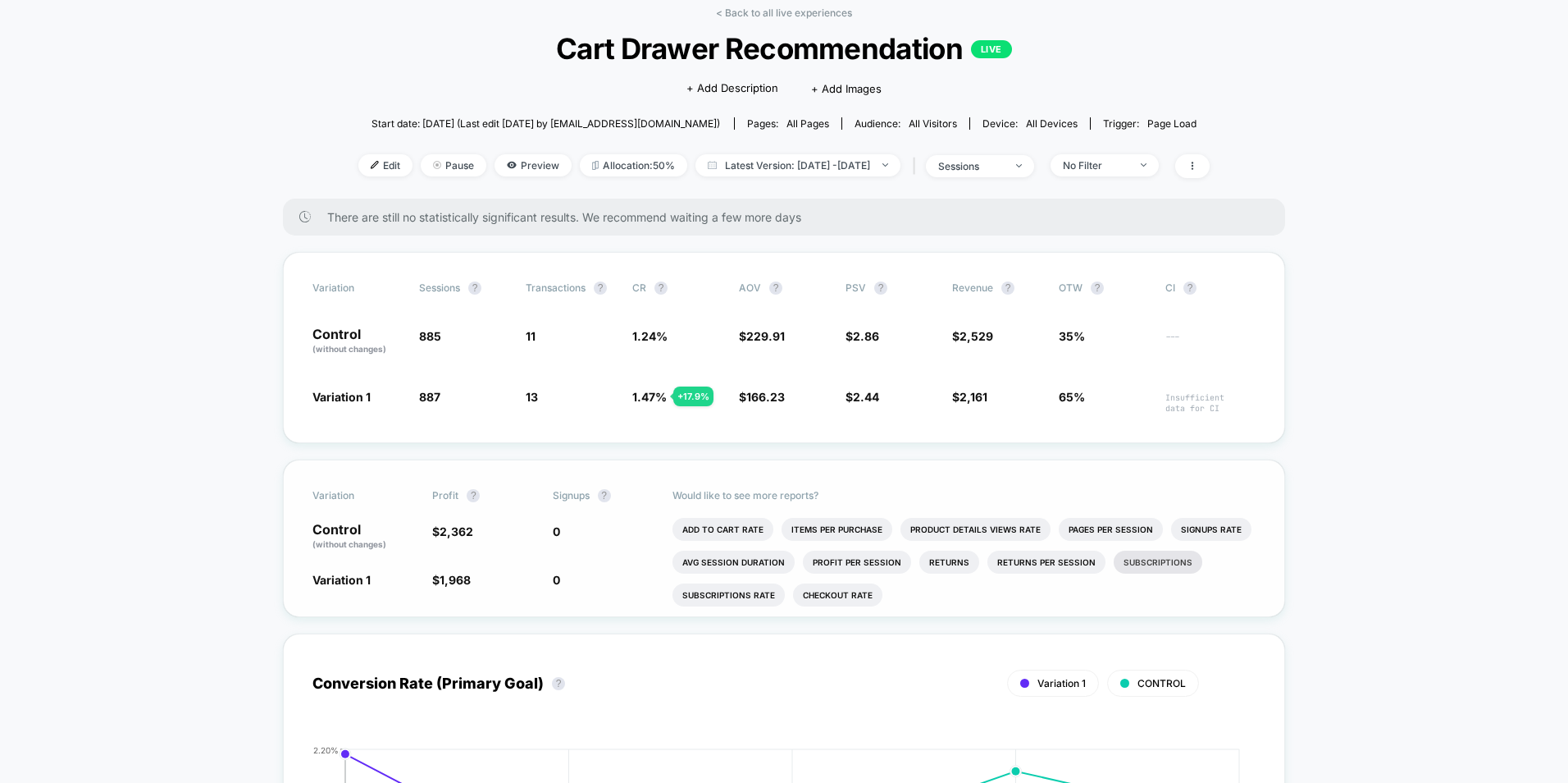
scroll to position [0, 0]
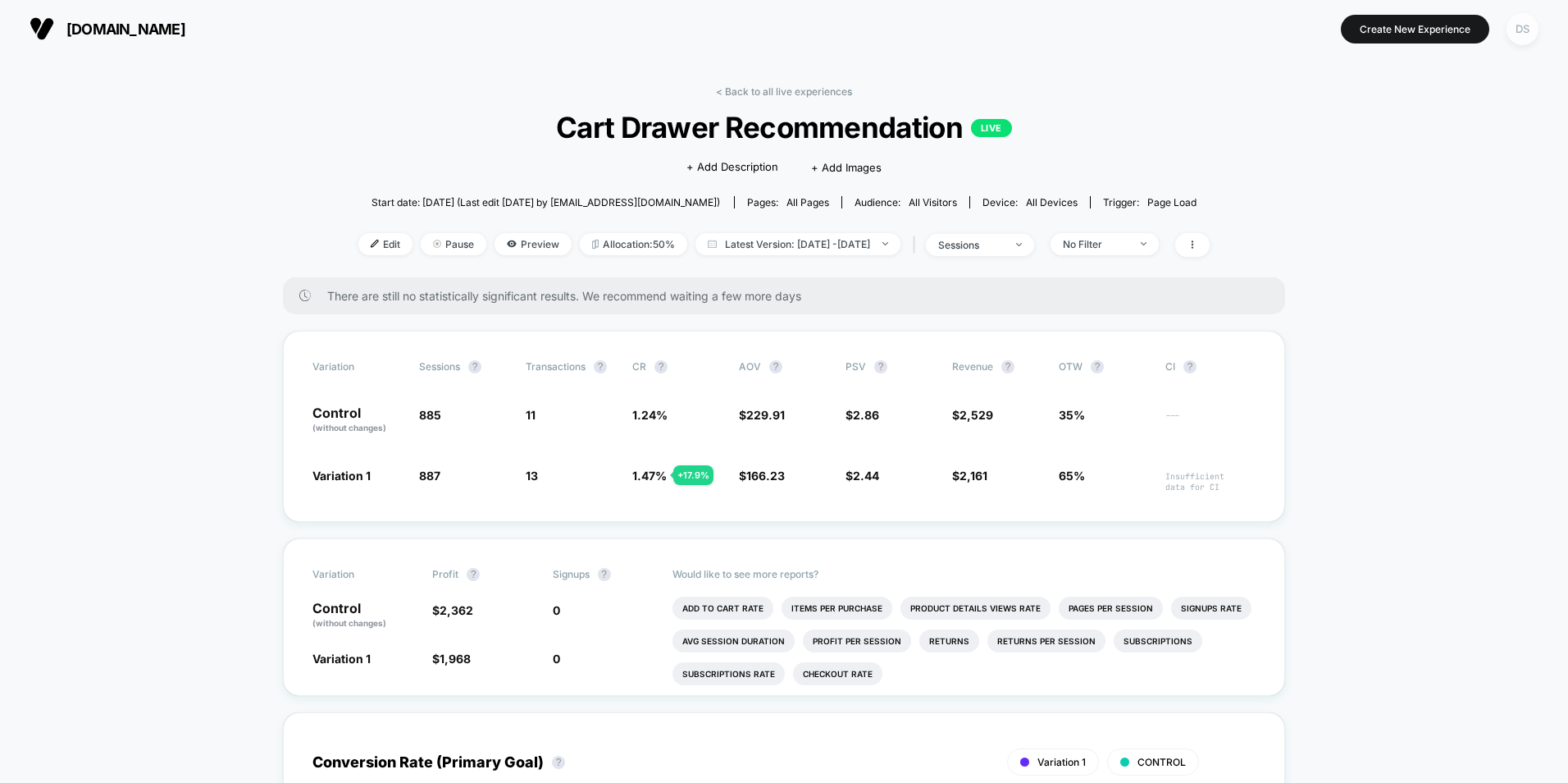
click at [1516, 27] on div "DS" at bounding box center [1523, 30] width 32 height 32
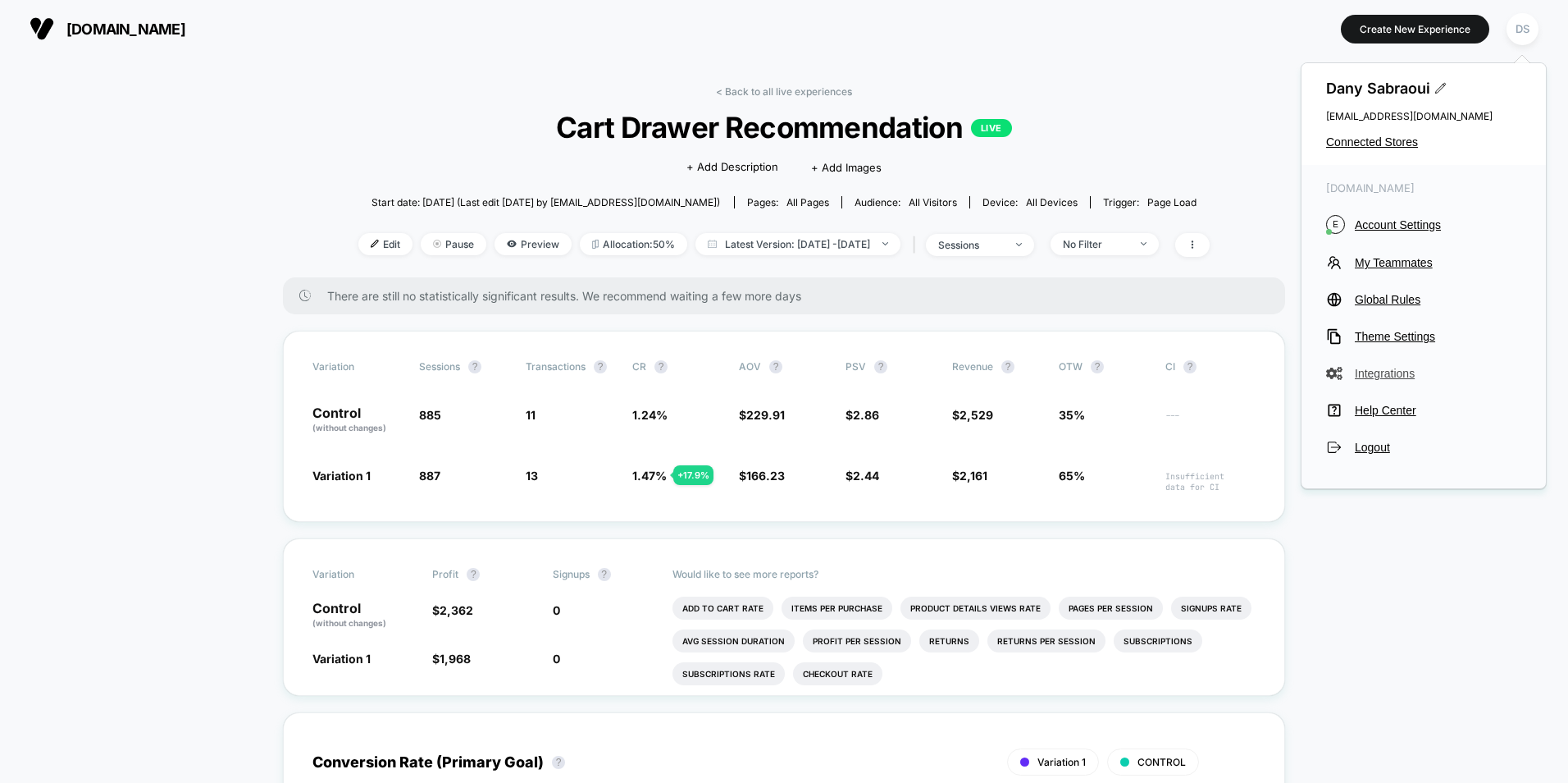
click at [1376, 368] on span "Integrations" at bounding box center [1438, 373] width 166 height 13
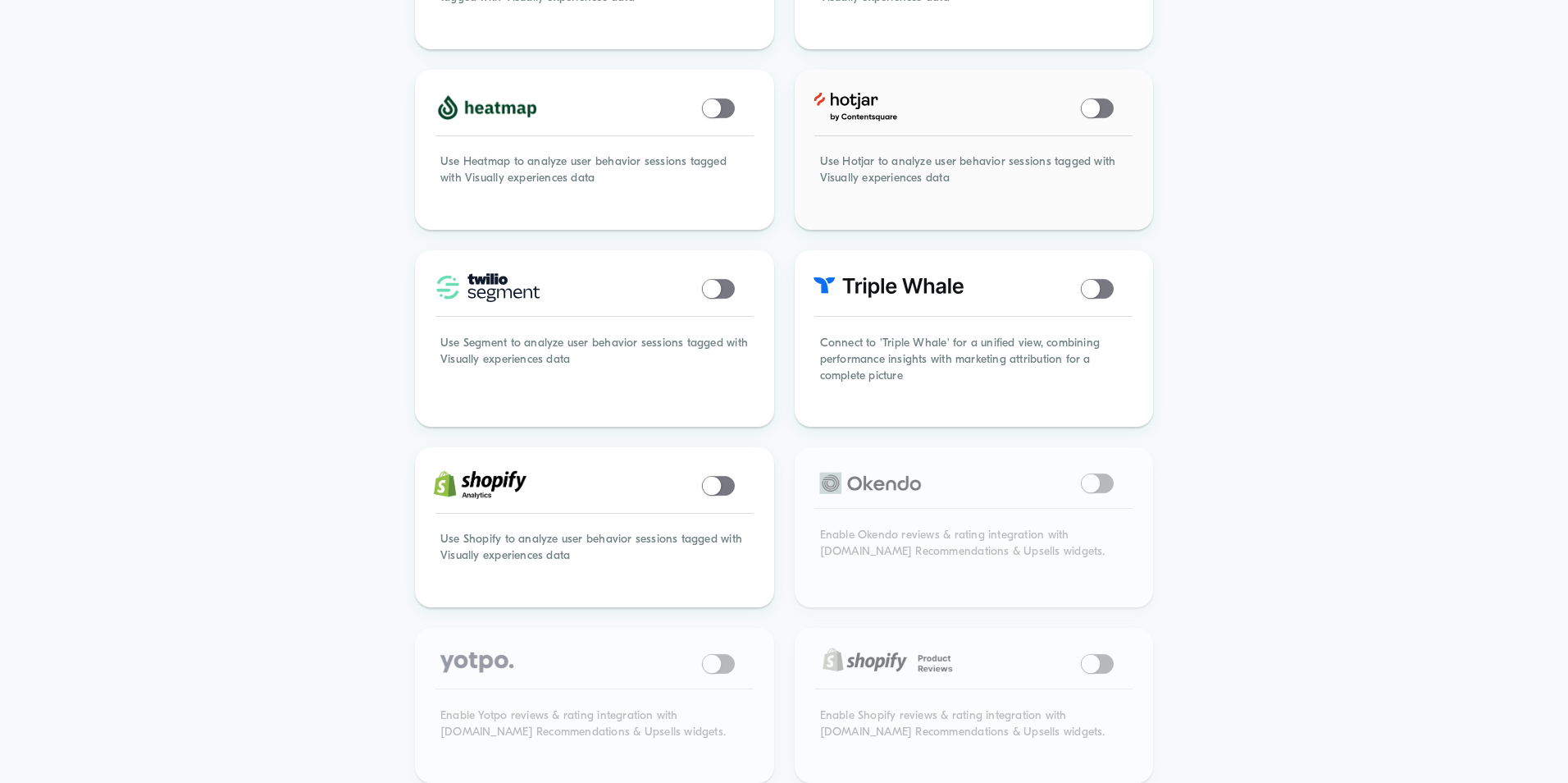
scroll to position [902, 0]
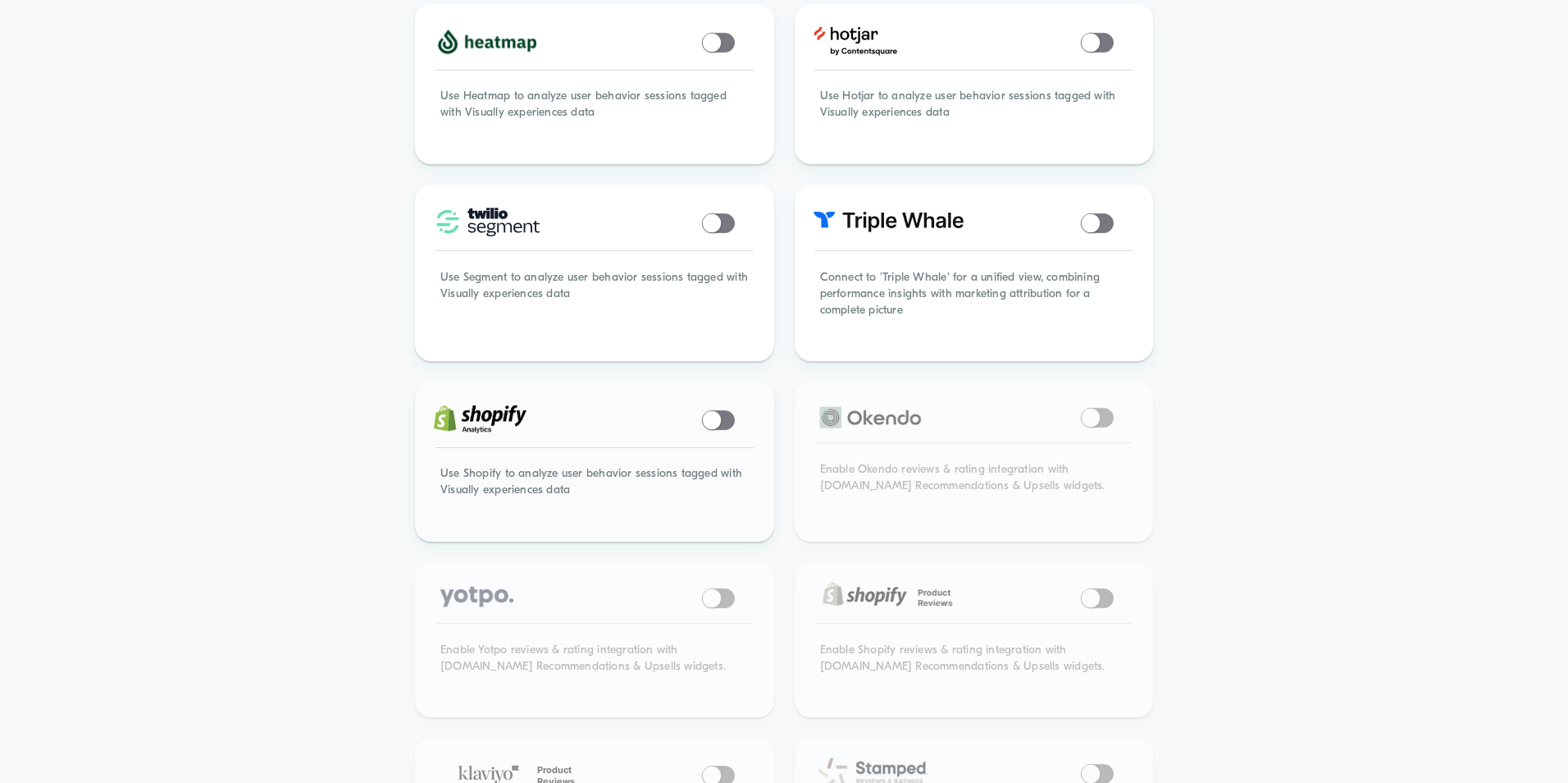
drag, startPoint x: 468, startPoint y: 461, endPoint x: 566, endPoint y: 454, distance: 98.2
click at [566, 454] on div "Use Shopify to analyze user behavior sessions tagged with Visually experiences …" at bounding box center [594, 491] width 354 height 96
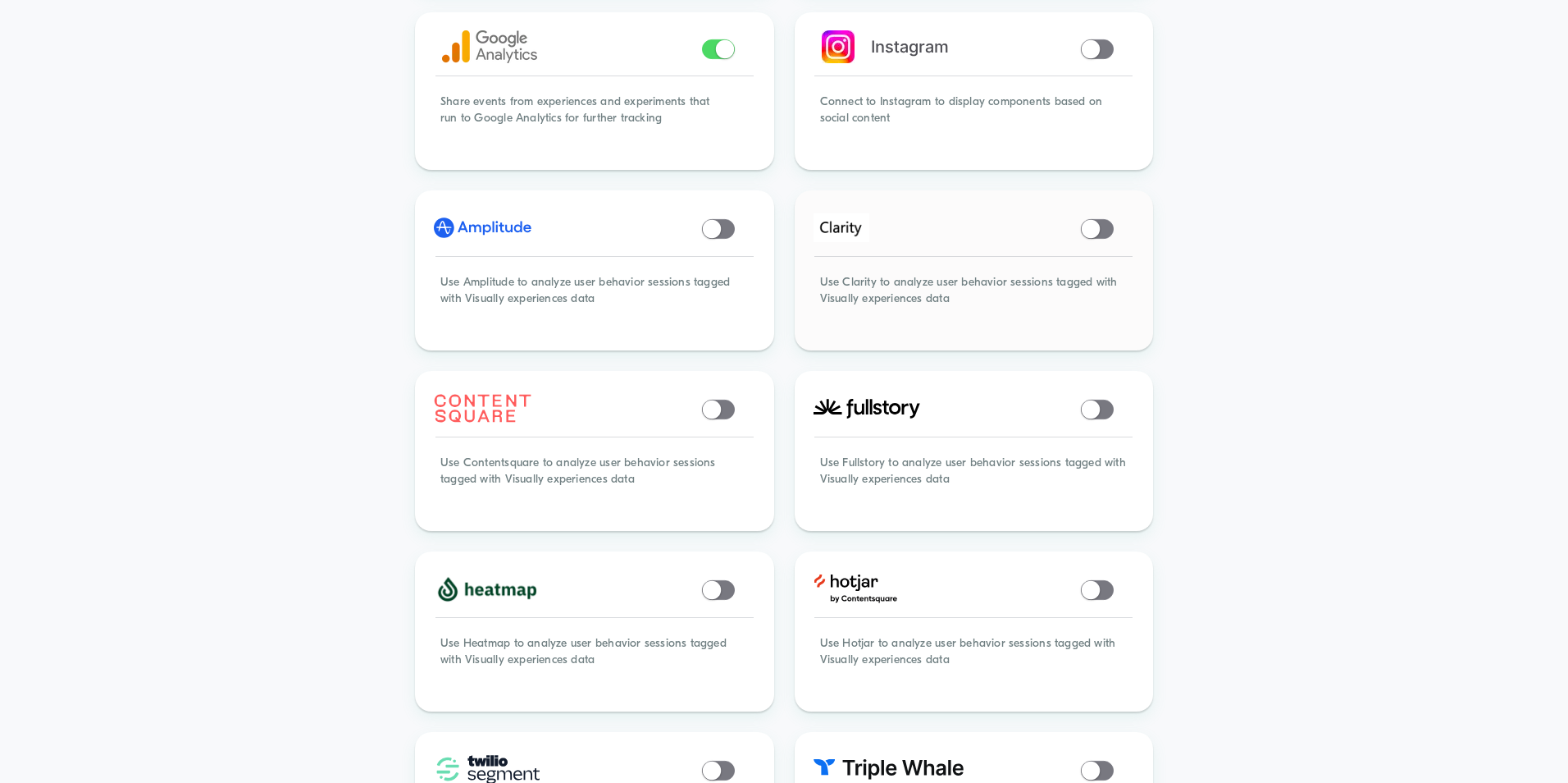
scroll to position [328, 0]
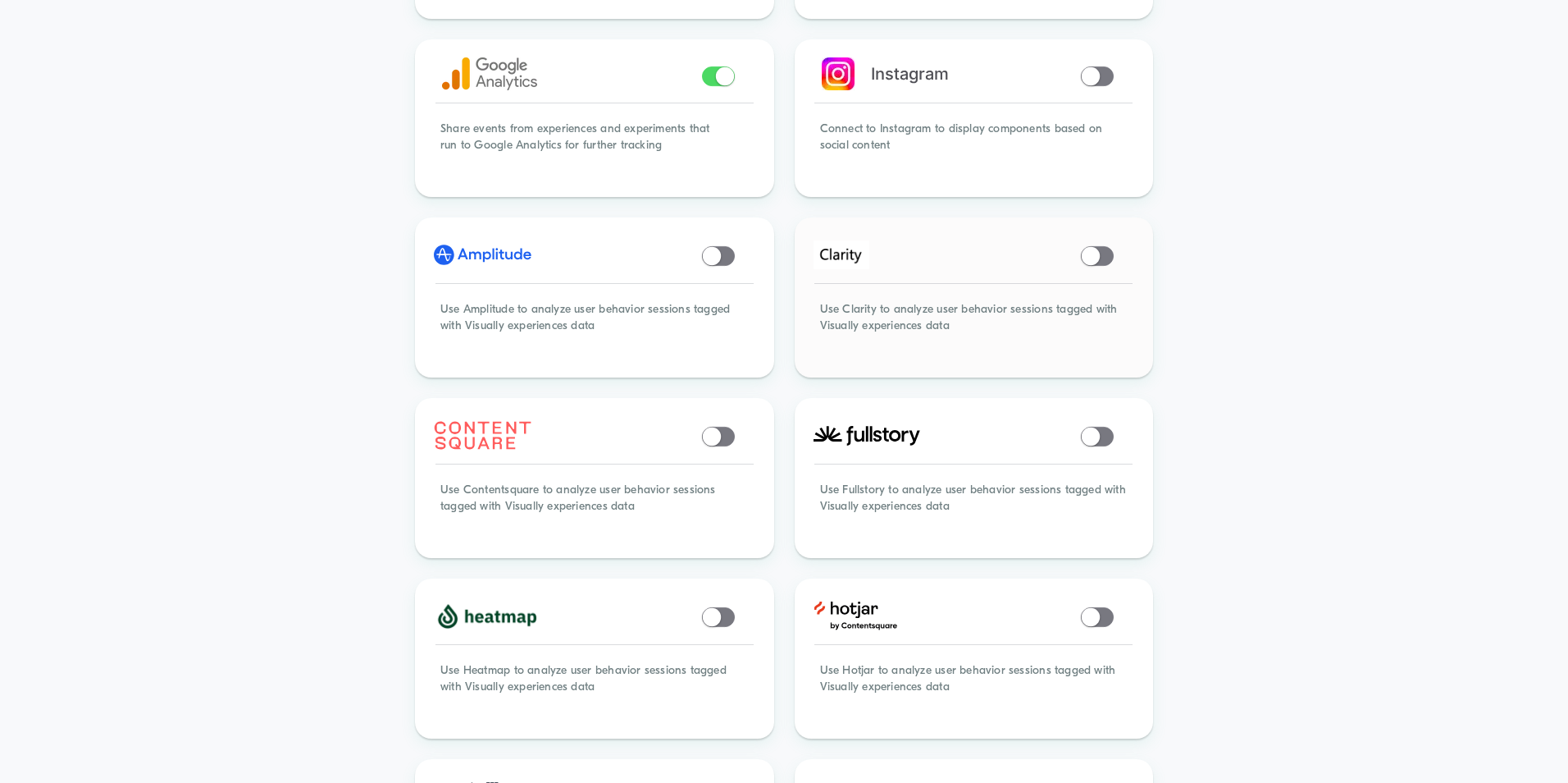
click at [1088, 246] on span at bounding box center [1091, 255] width 18 height 18
click at [896, 293] on div "Use Clarity to analyze user behavior sessions tagged with Visually experiences …" at bounding box center [973, 327] width 354 height 96
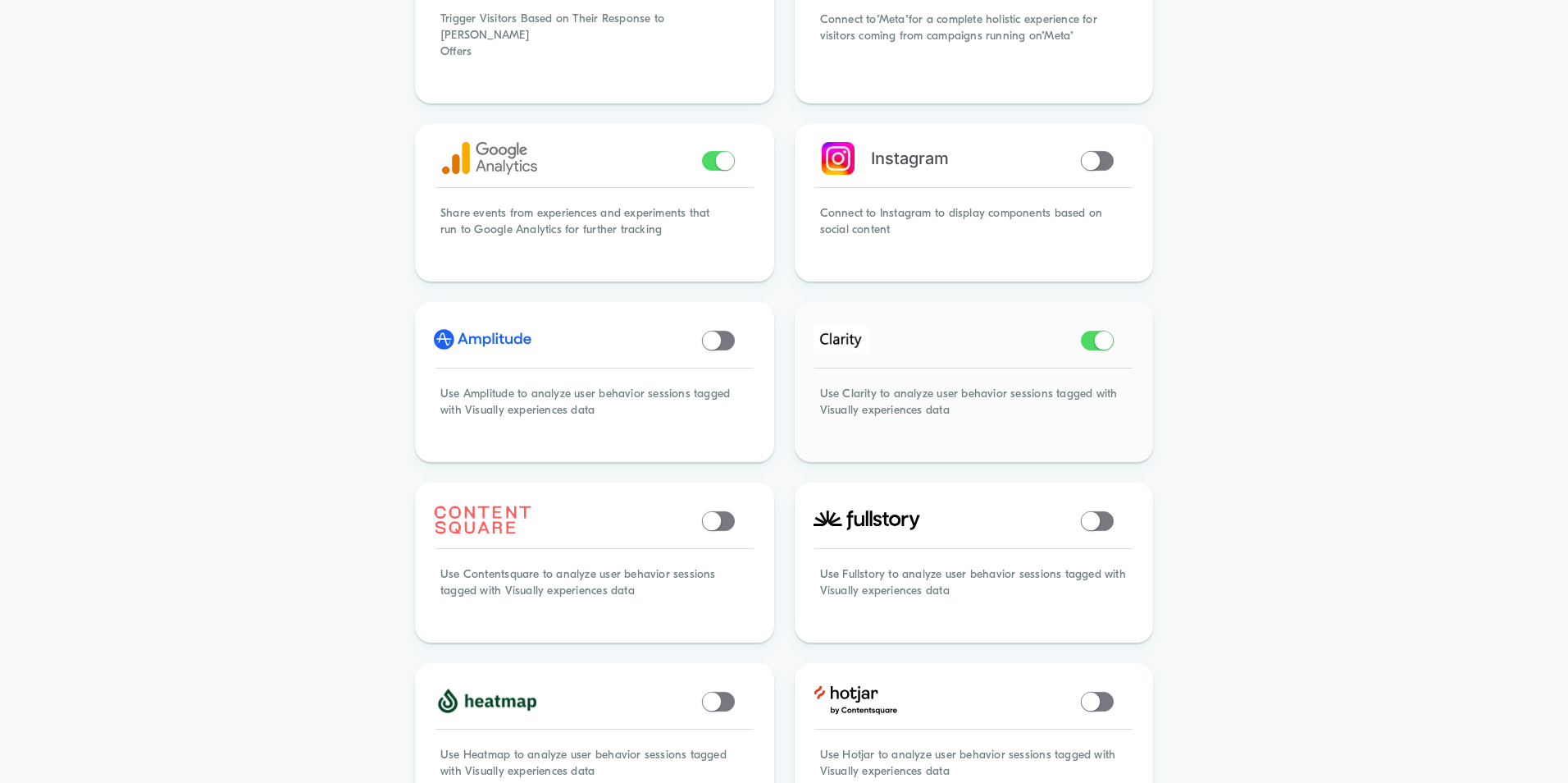
scroll to position [82, 0]
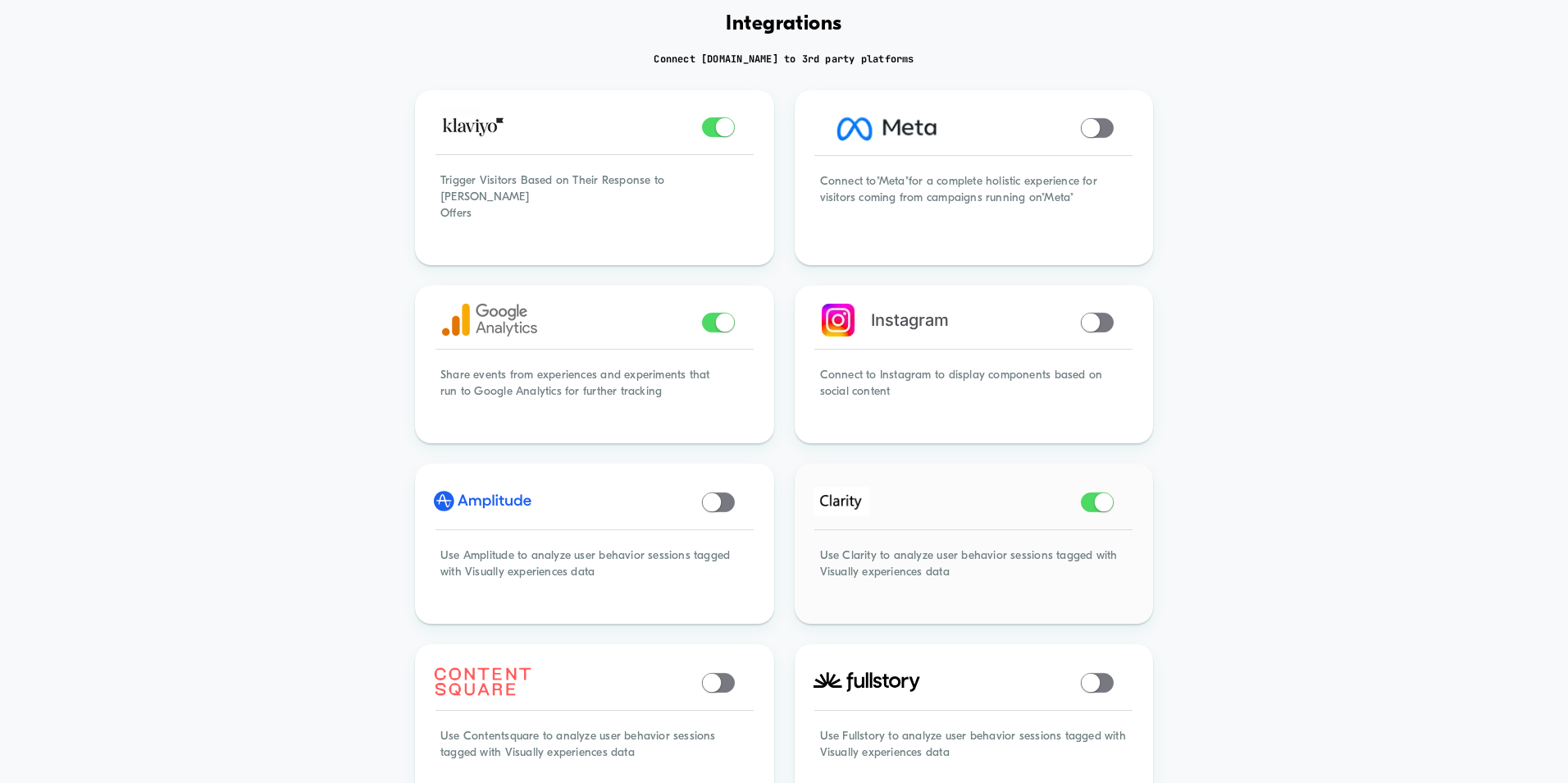
click at [938, 466] on div at bounding box center [973, 501] width 354 height 72
click at [1097, 313] on span at bounding box center [1091, 322] width 18 height 18
click at [1095, 313] on span at bounding box center [1091, 322] width 18 height 18
click at [1103, 313] on span at bounding box center [1103, 322] width 18 height 18
click at [1007, 307] on div "Instagram" at bounding box center [973, 323] width 354 height 70
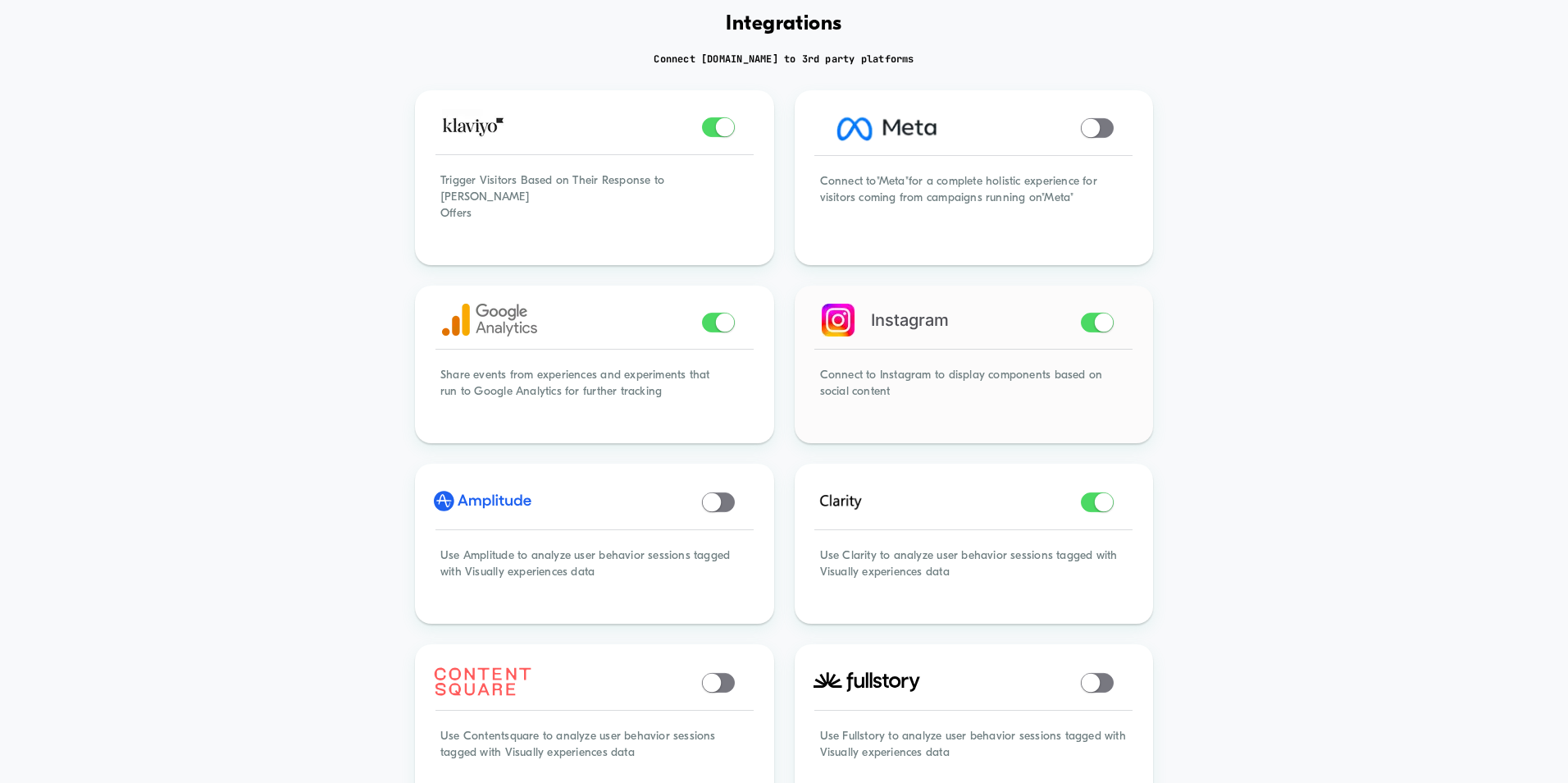
click at [1091, 312] on span at bounding box center [1098, 322] width 32 height 20
click at [1098, 313] on span at bounding box center [1091, 322] width 18 height 18
drag, startPoint x: 840, startPoint y: 365, endPoint x: 902, endPoint y: 374, distance: 62.6
click at [902, 374] on div "Connect to Instagram to display components based on social content" at bounding box center [973, 392] width 354 height 96
